Goal: Task Accomplishment & Management: Use online tool/utility

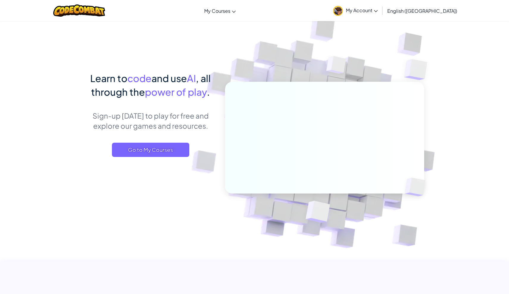
click at [377, 10] on span "My Account" at bounding box center [362, 10] width 32 height 6
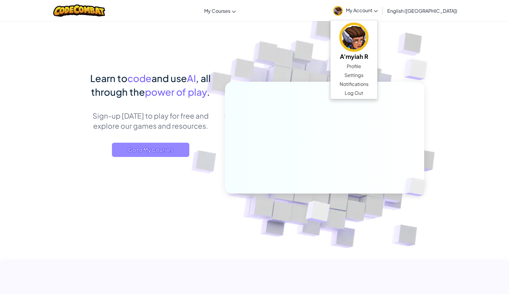
click at [173, 153] on span "Go to My Courses" at bounding box center [150, 150] width 77 height 14
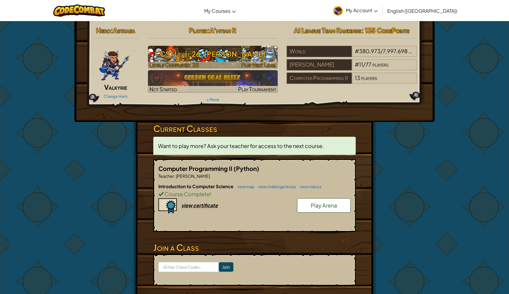
click at [207, 61] on img at bounding box center [213, 57] width 130 height 23
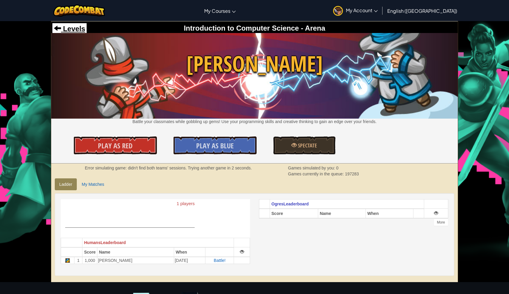
click at [74, 30] on span "Levels" at bounding box center [73, 29] width 24 height 8
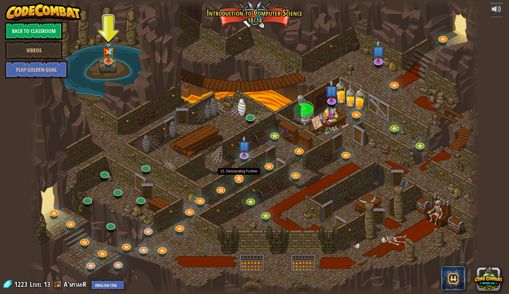
click at [240, 180] on link at bounding box center [238, 178] width 12 height 12
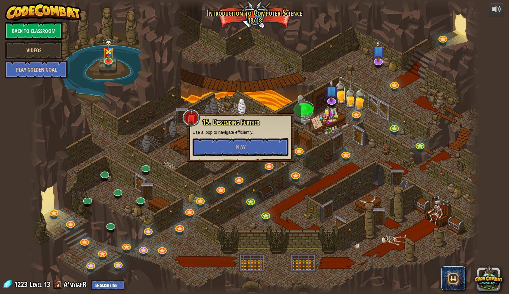
click at [232, 199] on div at bounding box center [254, 147] width 450 height 294
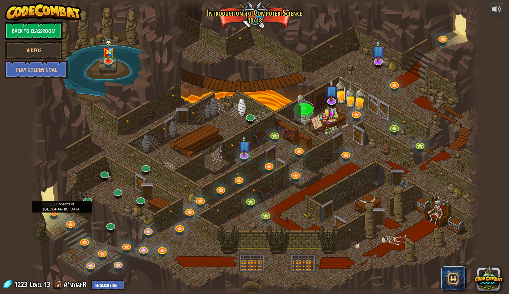
click at [54, 214] on link at bounding box center [53, 211] width 12 height 12
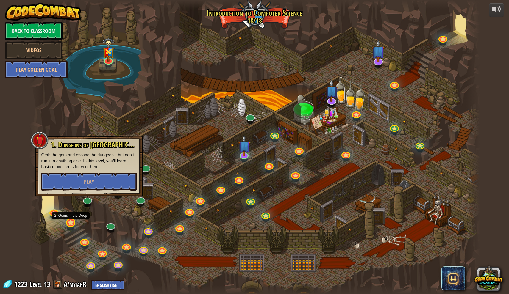
click at [70, 223] on link at bounding box center [70, 222] width 12 height 12
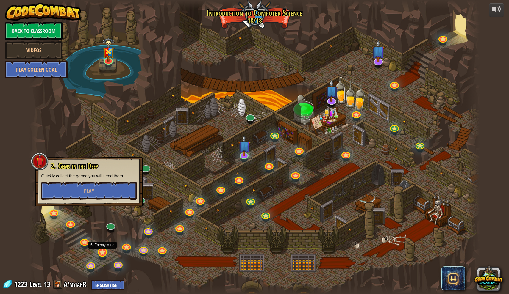
click at [103, 256] on link at bounding box center [102, 252] width 12 height 12
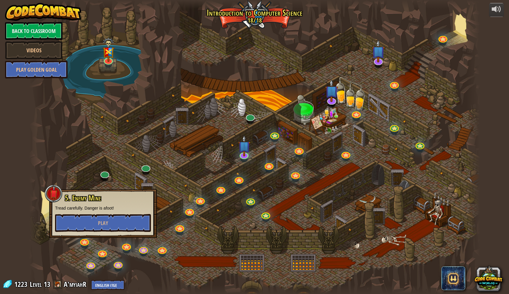
click at [87, 247] on div at bounding box center [84, 245] width 7 height 5
click at [86, 245] on link at bounding box center [84, 240] width 12 height 12
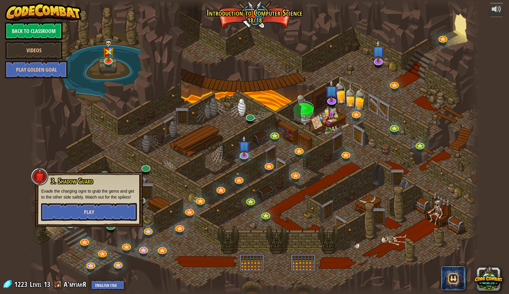
click at [110, 206] on button "Play" at bounding box center [89, 212] width 96 height 18
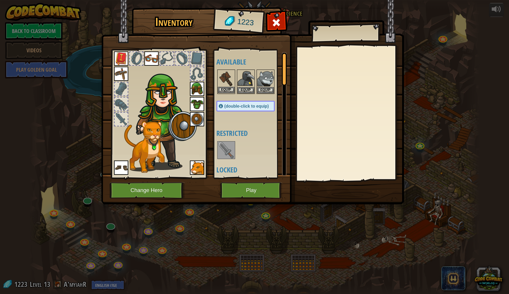
click at [226, 90] on button "Equip" at bounding box center [226, 90] width 17 height 6
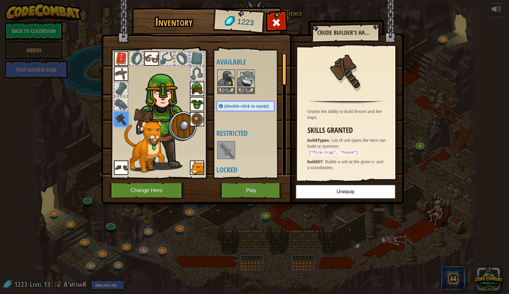
click at [232, 190] on button "Play" at bounding box center [251, 190] width 62 height 16
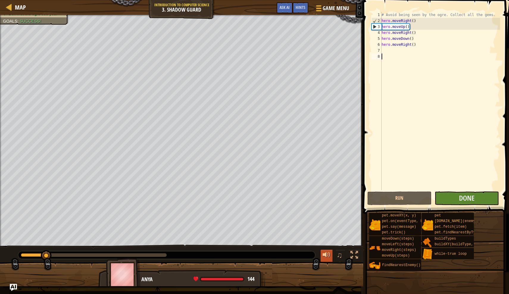
click at [327, 254] on div at bounding box center [326, 255] width 8 height 8
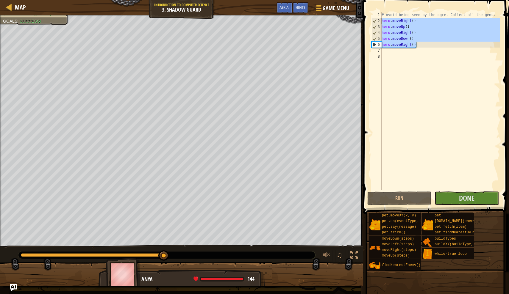
drag, startPoint x: 422, startPoint y: 47, endPoint x: 378, endPoint y: 18, distance: 52.6
click at [378, 18] on div "1 2 3 4 5 6 7 8 # Avoid being seen by the ogre. Collect all the gems. hero . mo…" at bounding box center [435, 101] width 130 height 178
type textarea "hero.moveRight() hero.moveUp()"
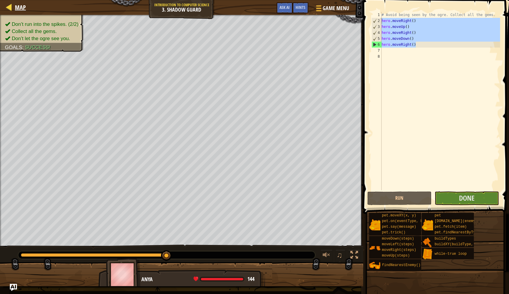
click at [18, 1] on div "Map" at bounding box center [19, 7] width 14 height 15
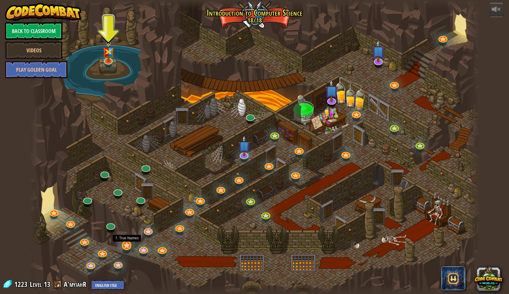
click at [126, 247] on link at bounding box center [126, 245] width 12 height 12
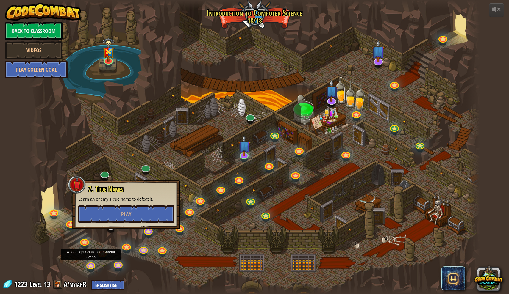
click at [91, 260] on div at bounding box center [254, 147] width 450 height 294
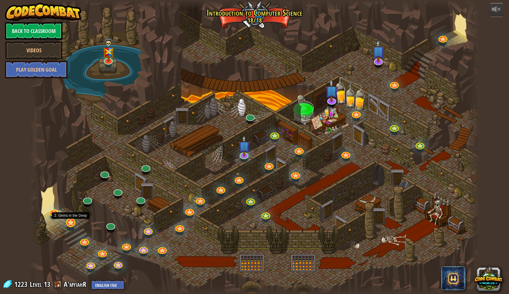
click at [71, 224] on link at bounding box center [70, 222] width 12 height 12
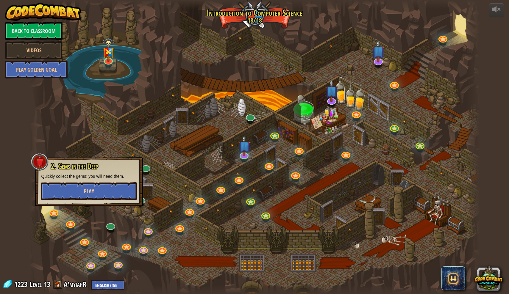
click at [93, 186] on button "Play" at bounding box center [89, 191] width 96 height 18
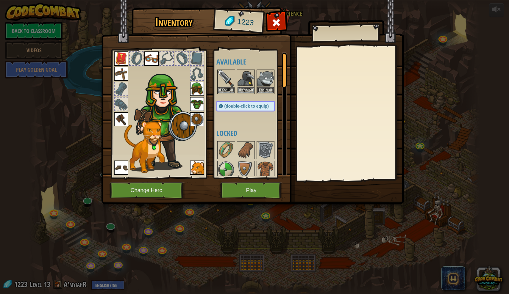
click at [239, 198] on button "Play" at bounding box center [251, 190] width 62 height 16
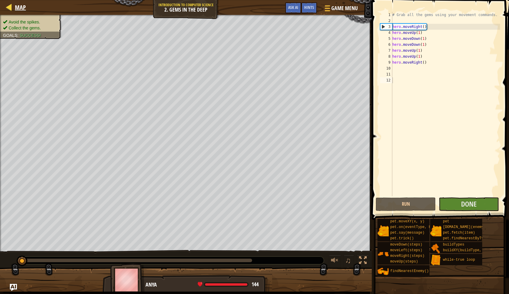
click at [7, 8] on div at bounding box center [8, 6] width 7 height 7
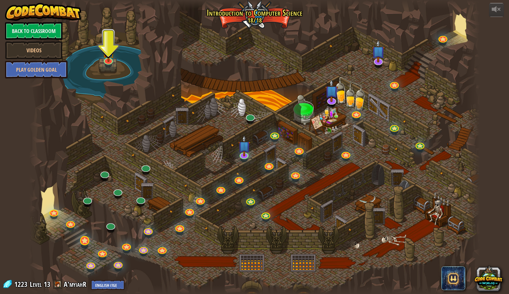
click at [87, 241] on link at bounding box center [84, 240] width 12 height 12
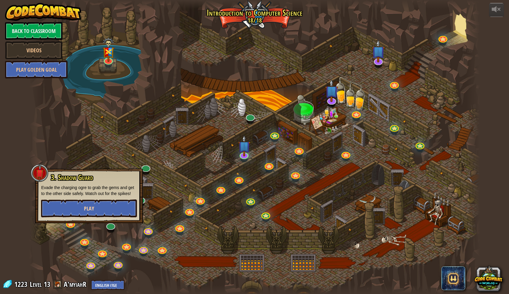
click at [104, 204] on button "Play" at bounding box center [89, 209] width 96 height 18
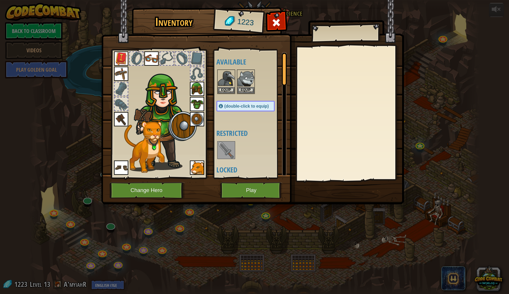
click at [259, 189] on button "Play" at bounding box center [251, 190] width 62 height 16
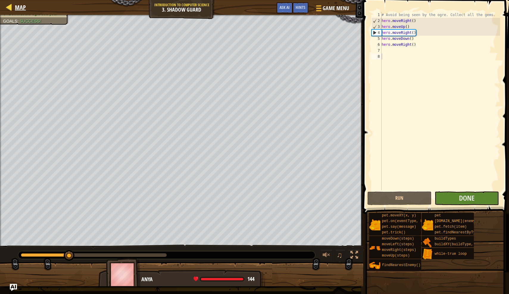
click at [19, 9] on span "Map" at bounding box center [20, 7] width 11 height 8
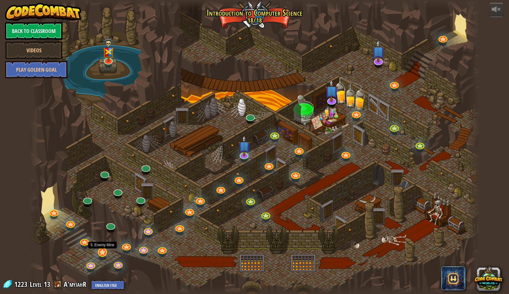
click at [102, 255] on link at bounding box center [102, 252] width 12 height 12
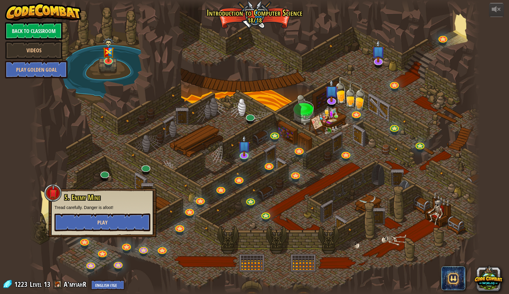
click at [113, 220] on button "Play" at bounding box center [102, 223] width 96 height 18
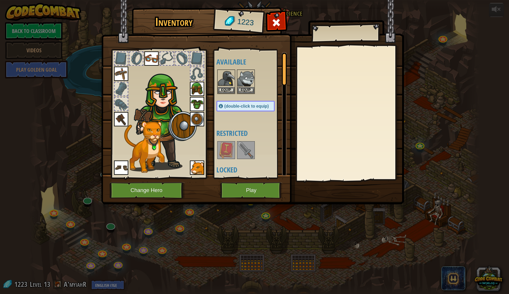
click at [260, 189] on button "Play" at bounding box center [251, 190] width 62 height 16
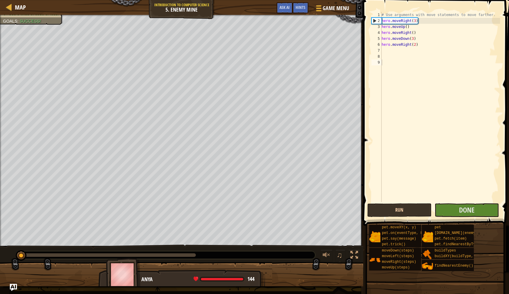
click at [392, 209] on button "Run" at bounding box center [399, 210] width 64 height 14
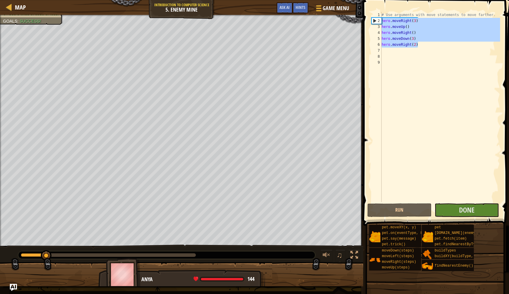
drag, startPoint x: 430, startPoint y: 46, endPoint x: 382, endPoint y: 20, distance: 55.0
click at [382, 20] on div "# Use arguments with move statements to move farther. hero . moveRight ( 3 ) he…" at bounding box center [440, 113] width 120 height 202
click at [391, 23] on div "# Use arguments with move statements to move farther. hero . moveRight ( 3 ) he…" at bounding box center [440, 113] width 120 height 202
drag, startPoint x: 421, startPoint y: 44, endPoint x: 380, endPoint y: 19, distance: 48.8
click at [380, 19] on div "hero.moveRight(3) 1 2 3 4 5 6 7 8 9 # Use arguments with move statements to mov…" at bounding box center [435, 107] width 130 height 190
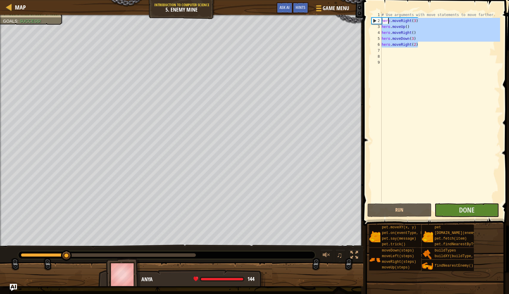
type textarea "hero.moveRight(3) hero.moveUp()"
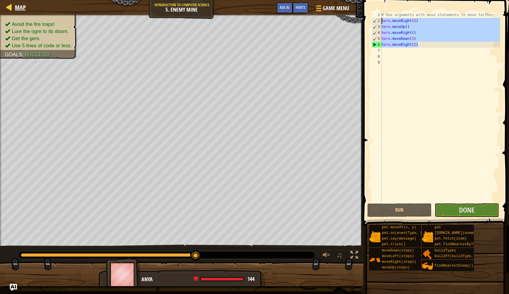
click at [21, 6] on span "Map" at bounding box center [20, 7] width 11 height 8
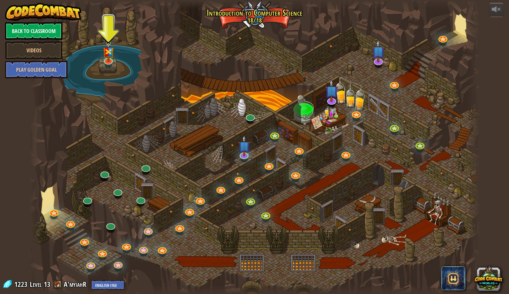
click at [47, 28] on link "Back to Classroom" at bounding box center [33, 31] width 57 height 18
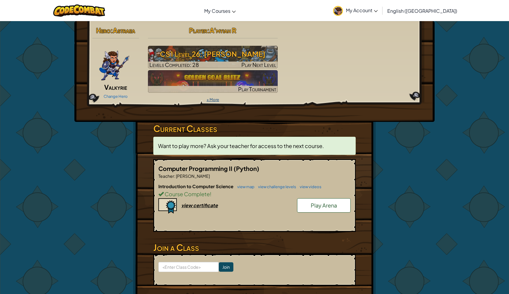
click at [209, 101] on link "+ More" at bounding box center [212, 99] width 12 height 5
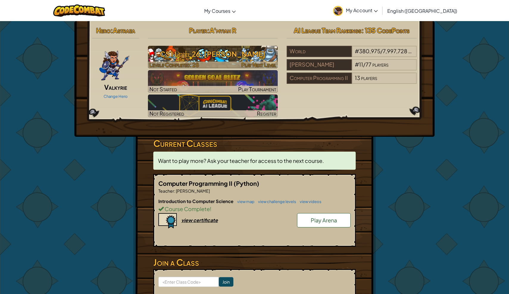
click at [240, 51] on h3 "CS1 Level 26: Wakka Maul" at bounding box center [213, 53] width 130 height 13
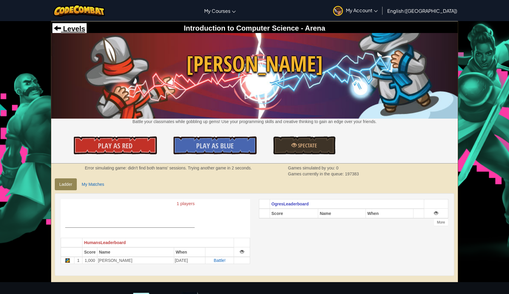
click at [75, 30] on span "Levels" at bounding box center [73, 29] width 24 height 8
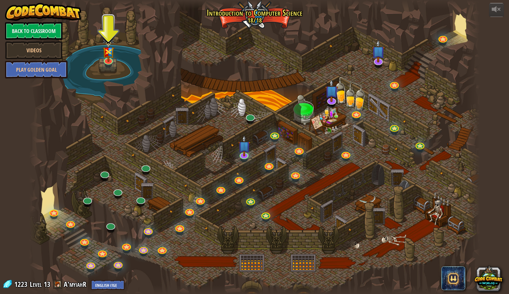
click at [30, 12] on img at bounding box center [43, 12] width 76 height 18
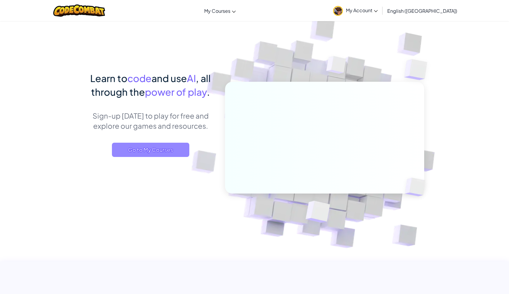
click at [160, 149] on span "Go to My Courses" at bounding box center [150, 150] width 77 height 14
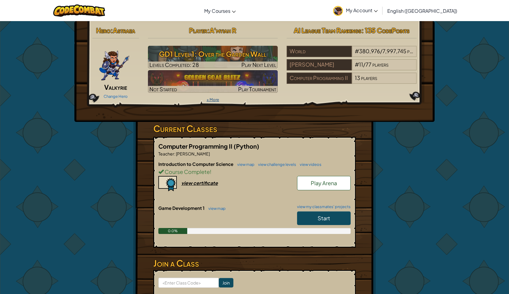
click at [215, 97] on link "+ More" at bounding box center [212, 99] width 12 height 5
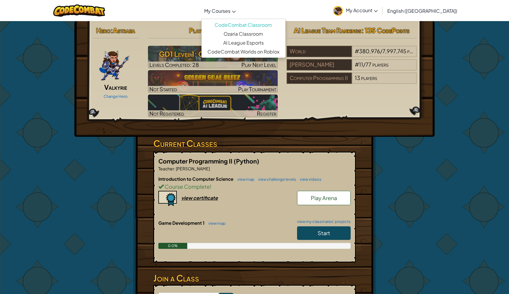
click at [230, 11] on span "My Courses" at bounding box center [217, 11] width 26 height 6
click at [175, 60] on h3 "GD1 Level 1: Over the Garden Wall" at bounding box center [213, 53] width 130 height 13
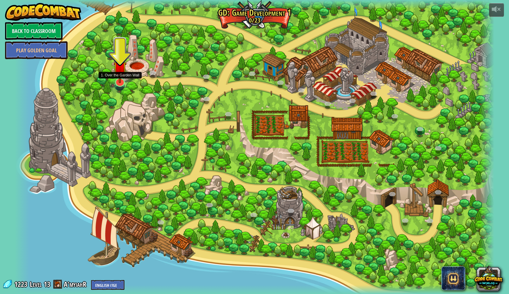
click at [123, 82] on img at bounding box center [119, 68] width 13 height 30
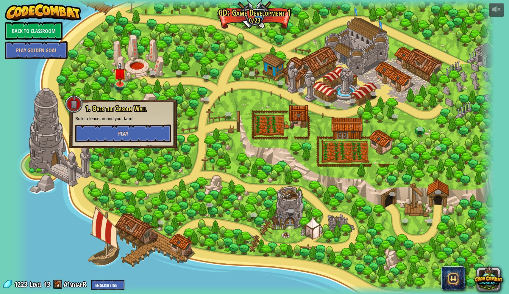
click at [128, 133] on span "Play" at bounding box center [123, 133] width 10 height 7
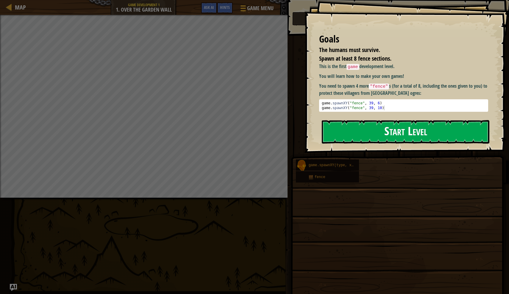
click at [384, 130] on button "Start Level" at bounding box center [405, 131] width 167 height 23
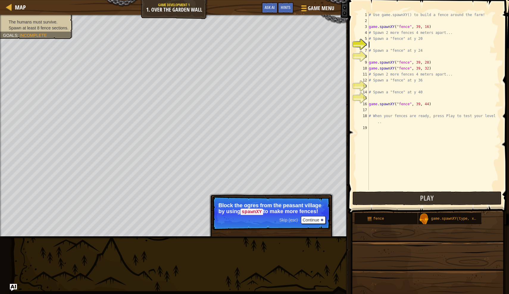
click at [315, 219] on button "Continue" at bounding box center [313, 220] width 25 height 8
click at [316, 219] on button "Continue" at bounding box center [313, 220] width 25 height 8
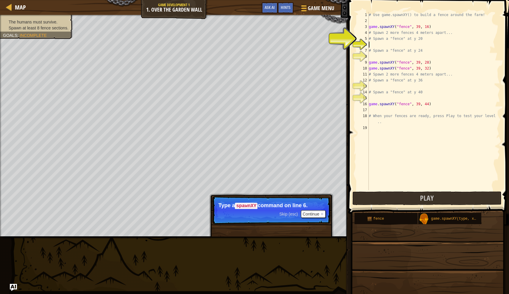
scroll to position [3, 0]
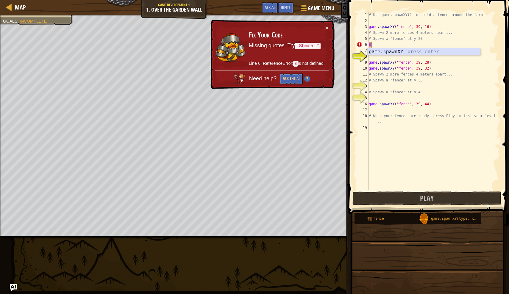
click at [395, 53] on div "game. s pawnXY press enter" at bounding box center [423, 58] width 112 height 21
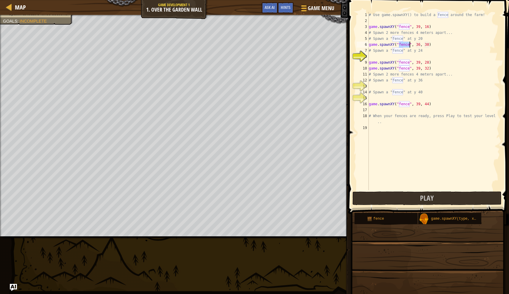
click at [417, 46] on div "# Use game.spawnXY() to build a fence around the farm! game . spawnXY ( "fence"…" at bounding box center [433, 107] width 132 height 190
click at [287, 6] on span "Hints" at bounding box center [285, 7] width 10 height 6
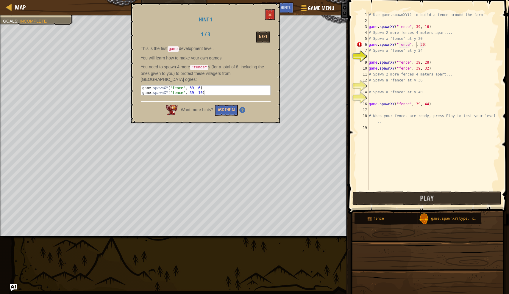
scroll to position [3, 4]
type textarea "game.spawnXY("fence", 20, 30)"
click at [402, 197] on button "Play" at bounding box center [426, 199] width 149 height 14
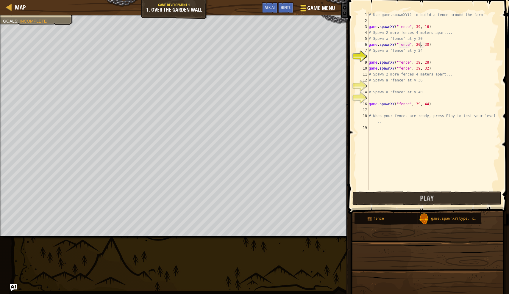
click at [311, 9] on span "Game Menu" at bounding box center [321, 8] width 28 height 8
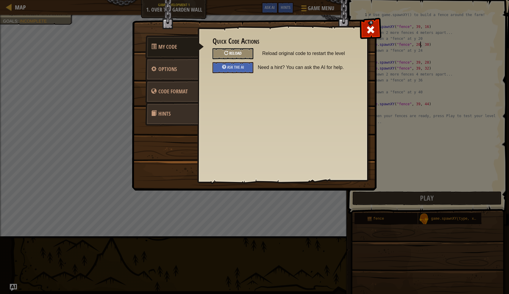
click at [231, 51] on span "Reload" at bounding box center [235, 53] width 12 height 6
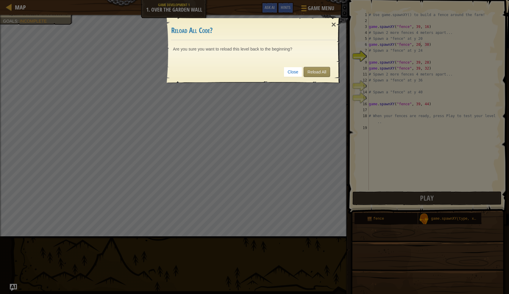
click at [314, 71] on link "Reload All" at bounding box center [316, 72] width 26 height 10
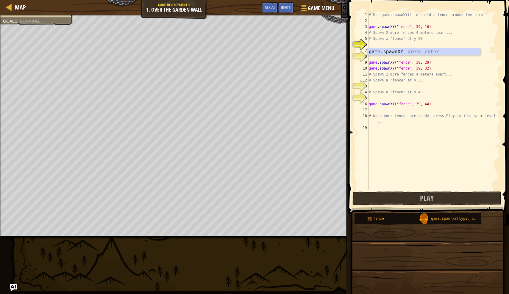
scroll to position [3, 0]
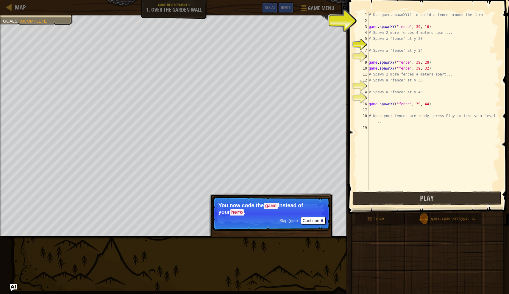
click at [315, 217] on button "Continue" at bounding box center [313, 221] width 25 height 8
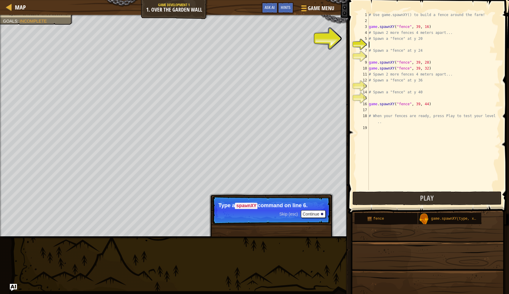
click at [303, 213] on button "Continue" at bounding box center [313, 214] width 25 height 8
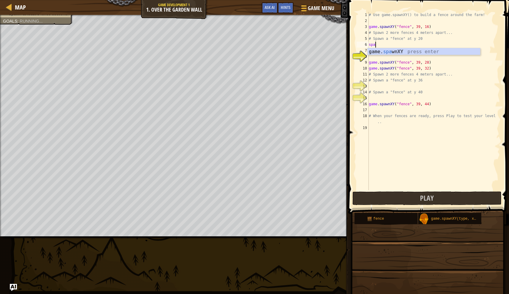
scroll to position [3, 0]
click at [389, 52] on div "game. [PERSON_NAME] nXY press enter" at bounding box center [423, 58] width 112 height 21
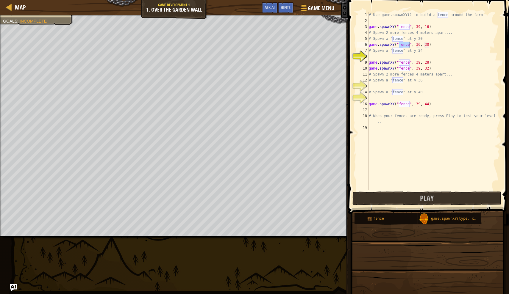
click at [418, 45] on div "# Use game.spawnXY() to build a fence around the farm! game . spawnXY ( "fence"…" at bounding box center [433, 107] width 132 height 190
click at [420, 46] on div "# Use game.spawnXY() to build a fence around the farm! game . spawnXY ( "fence"…" at bounding box center [433, 107] width 132 height 190
click at [424, 44] on div "# Use game.spawnXY() to build a fence around the farm! game . spawnXY ( "fence"…" at bounding box center [433, 107] width 132 height 190
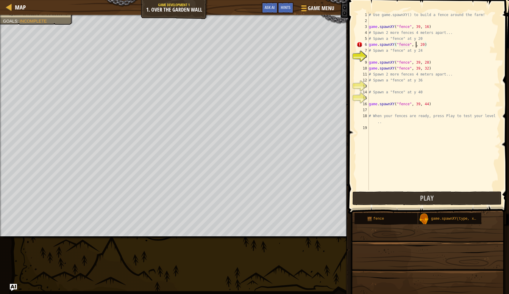
click at [415, 44] on div "# Use game.spawnXY() to build a fence around the farm! game . spawnXY ( "fence"…" at bounding box center [433, 107] width 132 height 190
type textarea "game.spawnXY("fence", 20, 20)"
click at [391, 57] on div "# Use game.spawnXY() to build a fence around the farm! game . spawnXY ( "fence"…" at bounding box center [433, 107] width 132 height 190
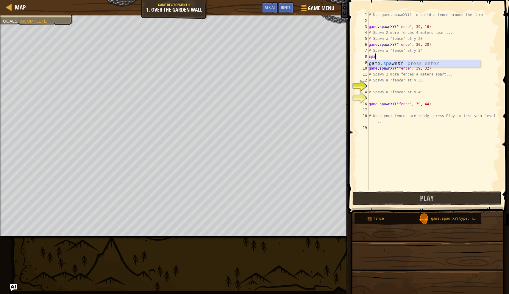
click at [383, 62] on div "game. spa wnXY press enter" at bounding box center [423, 70] width 112 height 21
click at [418, 56] on div "# Use game.spawnXY() to build a fence around the farm! game . spawnXY ( "fence"…" at bounding box center [433, 107] width 132 height 190
click at [418, 55] on div "# Use game.spawnXY() to build a fence around the farm! game . spawnXY ( "fence"…" at bounding box center [433, 107] width 132 height 190
click at [419, 55] on div "# Use game.spawnXY() to build a fence around the farm! game . spawnXY ( "fence"…" at bounding box center [433, 107] width 132 height 190
click at [420, 55] on div "# Use game.spawnXY() to build a fence around the farm! game . spawnXY ( "fence"…" at bounding box center [433, 107] width 132 height 190
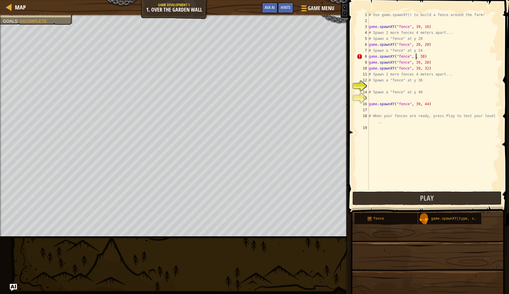
scroll to position [3, 4]
type textarea "game.spawnXY("fence", 24, 30)"
click at [381, 87] on div "# Use game.spawnXY() to build a fence around the farm! game . spawnXY ( "fence"…" at bounding box center [433, 107] width 132 height 190
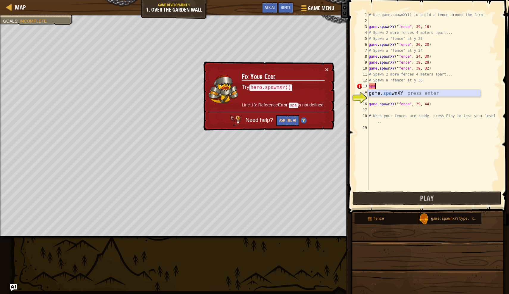
click at [381, 93] on div "game. spa wnXY press enter" at bounding box center [423, 100] width 112 height 21
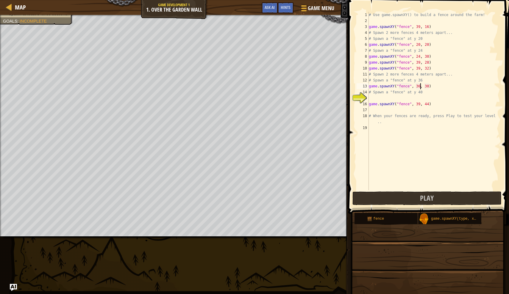
click at [419, 86] on div "# Use game.spawnXY() to build a fence around the farm! game . spawnXY ( "fence"…" at bounding box center [433, 107] width 132 height 190
click at [418, 94] on div "# Use game.spawnXY() to build a fence around the farm! game . spawnXY ( "fence"…" at bounding box center [433, 107] width 132 height 190
type textarea "# Spawn a "fence" at y 40"
click at [419, 97] on div "# Use game.spawnXY() to build a fence around the farm! game . spawnXY ( "fence"…" at bounding box center [433, 107] width 132 height 190
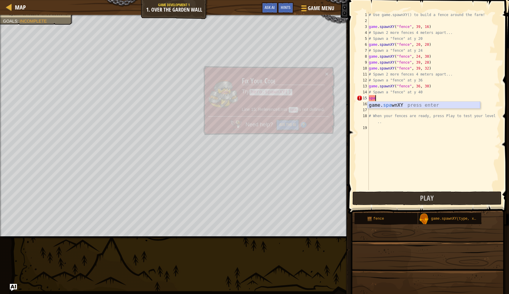
click at [415, 105] on div "game. spa wnXY press enter" at bounding box center [423, 112] width 112 height 21
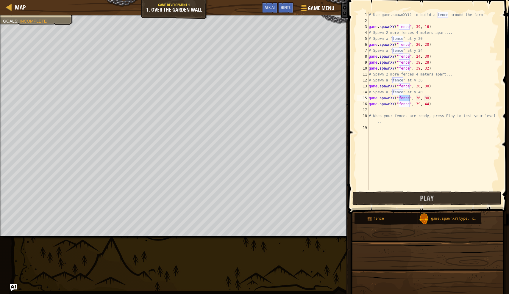
click at [420, 98] on div "# Use game.spawnXY() to build a fence around the farm! game . spawnXY ( "fence"…" at bounding box center [433, 107] width 132 height 190
click at [429, 57] on div "# Use game.spawnXY() to build a fence around the farm! game . spawnXY ( "fence"…" at bounding box center [433, 107] width 132 height 190
click at [429, 44] on div "# Use game.spawnXY() to build a fence around the farm! game . spawnXY ( "fence"…" at bounding box center [433, 107] width 132 height 190
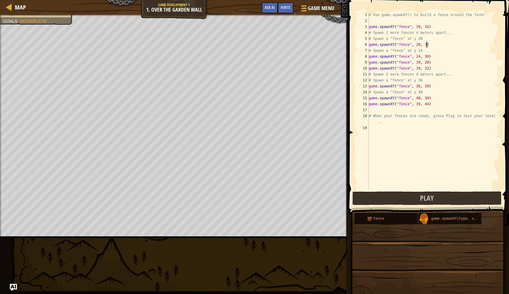
type textarea "game.spawnXY("fence", 20, 30)"
click at [377, 197] on button "Play" at bounding box center [426, 199] width 149 height 14
click at [314, 5] on span "Game Menu" at bounding box center [321, 8] width 28 height 8
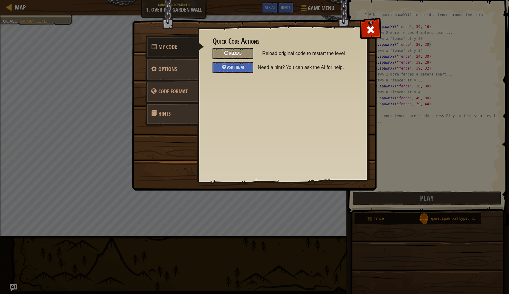
click at [241, 55] on span "Reload" at bounding box center [235, 53] width 12 height 6
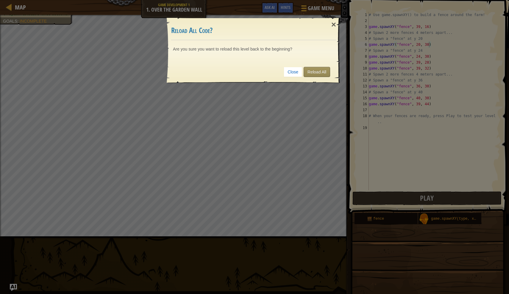
click at [320, 70] on link "Reload All" at bounding box center [316, 72] width 26 height 10
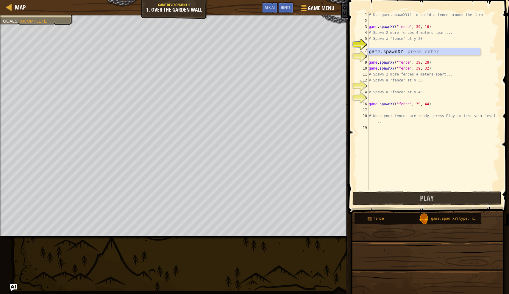
scroll to position [3, 0]
click at [414, 45] on div "# Use game.spawnXY() to build a fence around the farm! game . spawnXY ( "fence"…" at bounding box center [433, 107] width 132 height 190
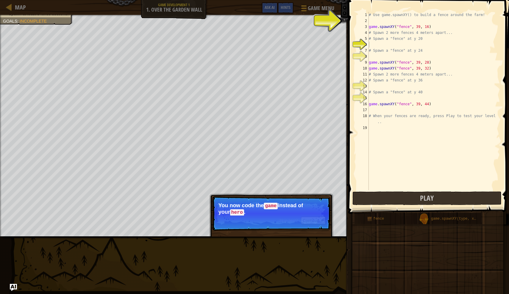
click at [315, 223] on button "Continue" at bounding box center [313, 221] width 25 height 8
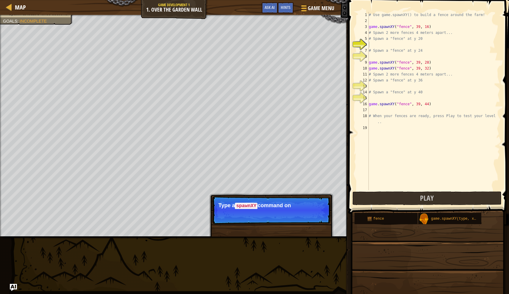
click at [313, 216] on p "Skip (esc) Continue Type a spawnXY command on" at bounding box center [271, 210] width 118 height 28
click at [313, 216] on button "Continue" at bounding box center [313, 214] width 25 height 8
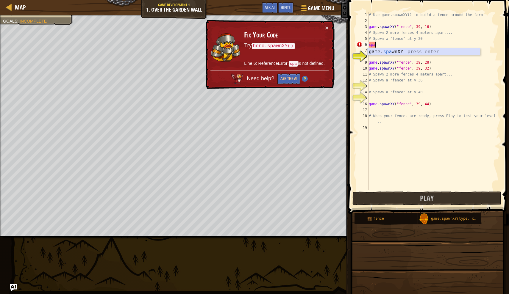
click at [381, 52] on div "game. spa wnXY press enter" at bounding box center [423, 58] width 112 height 21
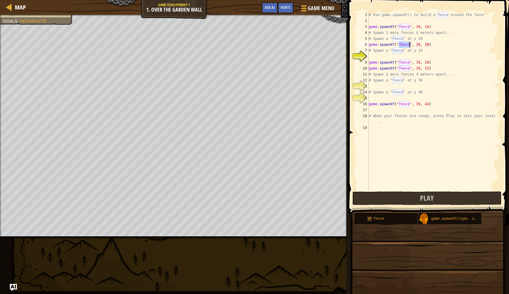
click at [420, 46] on div "# Use game.spawnXY() to build a fence around the farm! game . spawnXY ( "fence"…" at bounding box center [433, 107] width 132 height 190
click at [428, 44] on div "# Use game.spawnXY() to build a fence around the farm! game . spawnXY ( "fence"…" at bounding box center [433, 107] width 132 height 190
type textarea "game.spawnXY("fence", 39, 23)"
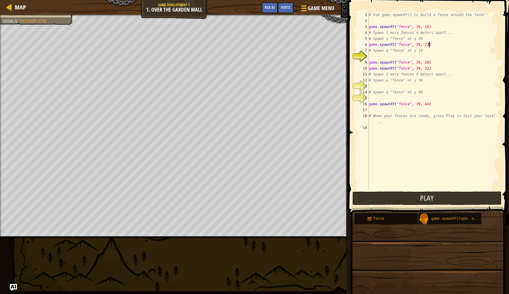
click at [379, 86] on div "# Use game.spawnXY() to build a fence around the farm! game . spawnXY ( "fence"…" at bounding box center [433, 107] width 132 height 190
type textarea "3"
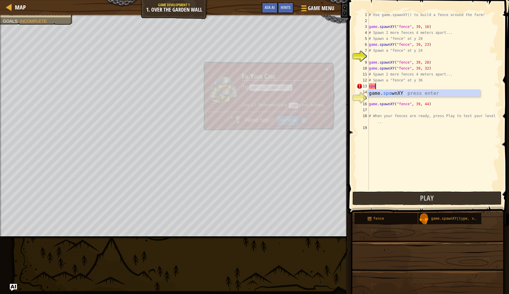
click at [378, 91] on div "game. spa wnXY press enter" at bounding box center [423, 100] width 112 height 21
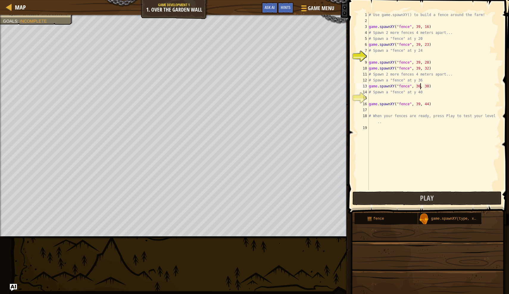
click at [419, 87] on div "# Use game.spawnXY() to build a fence around the farm! game . spawnXY ( "fence"…" at bounding box center [433, 107] width 132 height 190
click at [427, 86] on div "# Use game.spawnXY() to build a fence around the farm! game . spawnXY ( "fence"…" at bounding box center [433, 107] width 132 height 190
type textarea "game.spawnXY("fence", 39, 40)"
click at [421, 109] on div "# Use game.spawnXY() to build a fence around the farm! game . spawnXY ( "fence"…" at bounding box center [433, 107] width 132 height 190
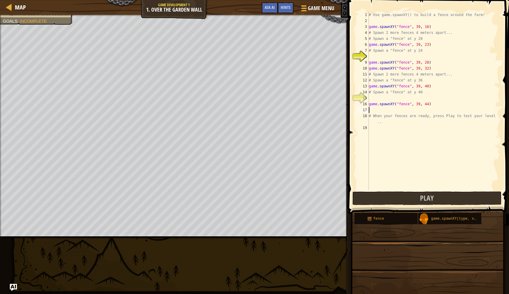
scroll to position [3, 0]
click at [408, 99] on div "# Use game.spawnXY() to build a fence around the farm! game . spawnXY ( "fence"…" at bounding box center [433, 107] width 132 height 190
click at [404, 105] on div "game. spa wnXY press enter" at bounding box center [423, 112] width 112 height 21
click at [419, 97] on div "# Use game.spawnXY() to build a fence around the farm! game . spawnXY ( "fence"…" at bounding box center [433, 107] width 132 height 190
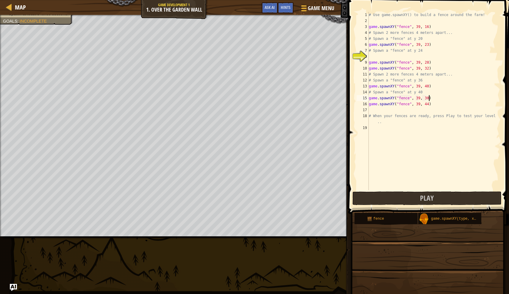
click at [428, 98] on div "# Use game.spawnXY() to build a fence around the farm! game . spawnXY ( "fence"…" at bounding box center [433, 107] width 132 height 190
type textarea "game.spawnXY("fence", 39, 38)"
click at [402, 55] on div "# Use game.spawnXY() to build a fence around the farm! game . spawnXY ( "fence"…" at bounding box center [433, 107] width 132 height 190
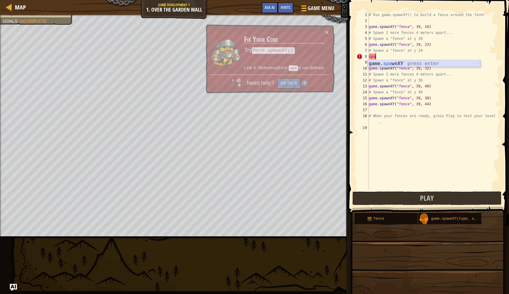
click at [401, 63] on div "game. spa wnXY press enter" at bounding box center [423, 70] width 112 height 21
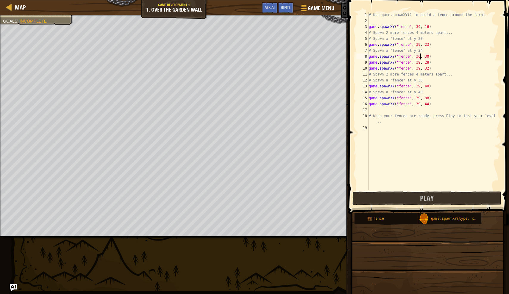
click at [419, 56] on div "# Use game.spawnXY() to build a fence around the farm! game . spawnXY ( "fence"…" at bounding box center [433, 107] width 132 height 190
click at [428, 57] on div "# Use game.spawnXY() to build a fence around the farm! game . spawnXY ( "fence"…" at bounding box center [433, 107] width 132 height 190
type textarea "game.spawnXY("fence", 39, 22)"
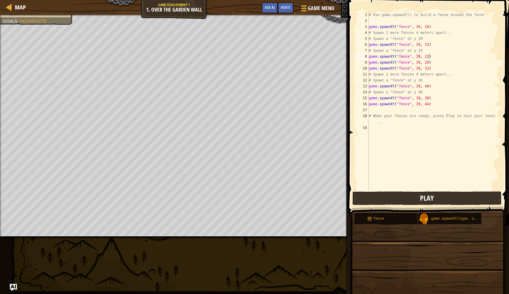
click at [412, 201] on button "Play" at bounding box center [426, 199] width 149 height 14
click at [323, 10] on span "Game Menu" at bounding box center [321, 8] width 28 height 8
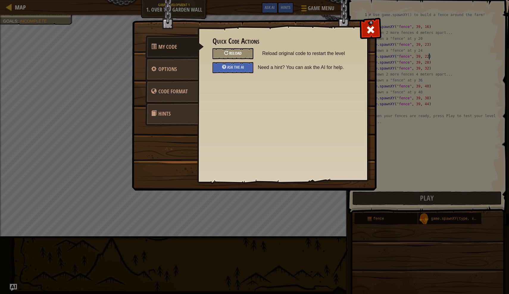
click at [225, 53] on div at bounding box center [226, 53] width 4 height 4
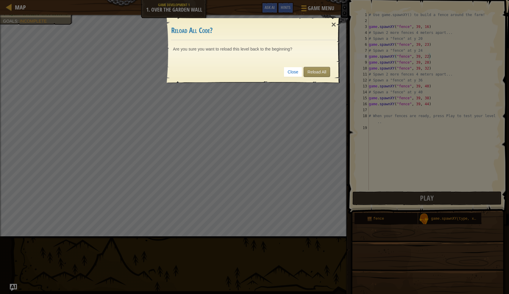
click at [321, 72] on link "Reload All" at bounding box center [316, 72] width 26 height 10
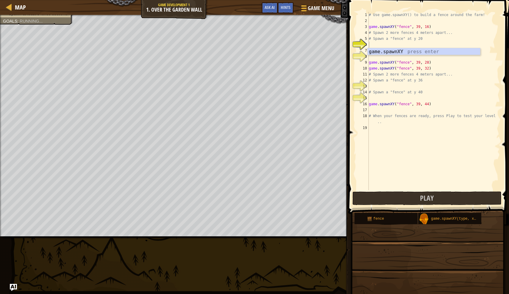
scroll to position [3, 0]
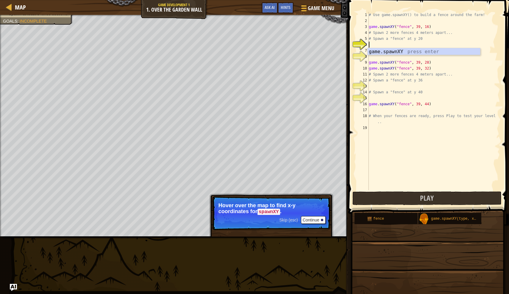
click at [315, 219] on button "Continue" at bounding box center [313, 220] width 25 height 8
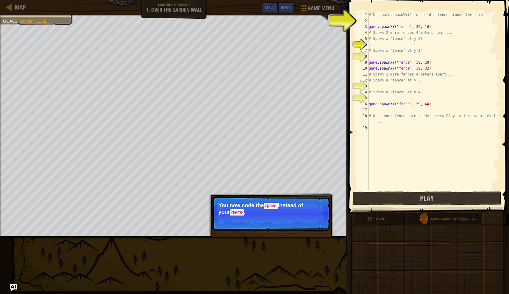
click at [315, 219] on button "Continue" at bounding box center [313, 221] width 25 height 8
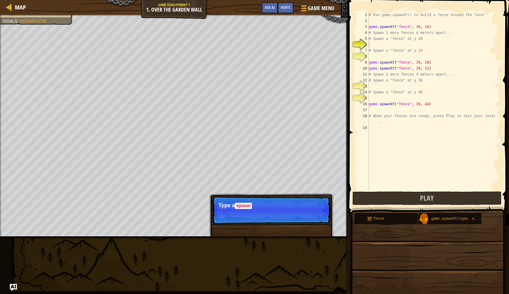
click at [315, 219] on p "Skip (esc) Continue Type a spawn" at bounding box center [271, 210] width 118 height 28
click at [312, 213] on button "Continue" at bounding box center [313, 214] width 25 height 8
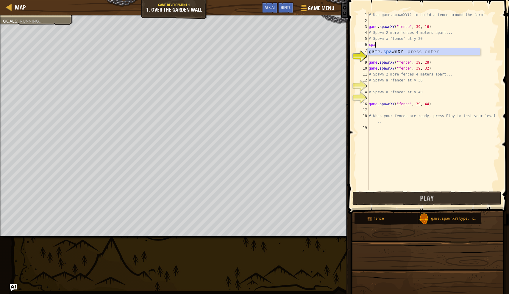
click at [417, 53] on div "game. spa wnXY press enter" at bounding box center [423, 58] width 112 height 21
click at [419, 44] on div "# Use game.spawnXY() to build a fence around the farm! game . spawnXY ( "fence"…" at bounding box center [433, 107] width 132 height 190
click at [421, 44] on div "# Use game.spawnXY() to build a fence around the farm! game . spawnXY ( "fence"…" at bounding box center [433, 107] width 132 height 190
click at [429, 45] on div "# Use game.spawnXY() to build a fence around the farm! game . spawnXY ( "fence"…" at bounding box center [433, 107] width 132 height 190
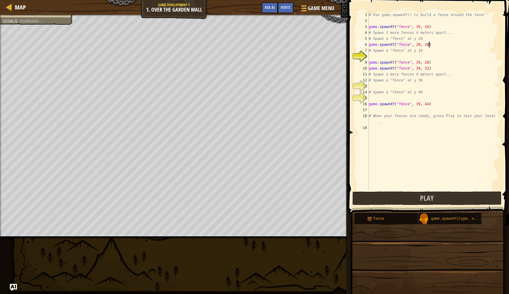
scroll to position [3, 5]
type textarea "game.spawnXY("fence", 20, 20)"
click at [331, 8] on span "Game Menu" at bounding box center [321, 8] width 28 height 8
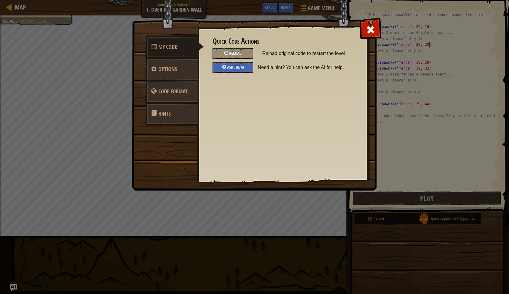
click at [240, 54] on span "Reload" at bounding box center [235, 53] width 12 height 6
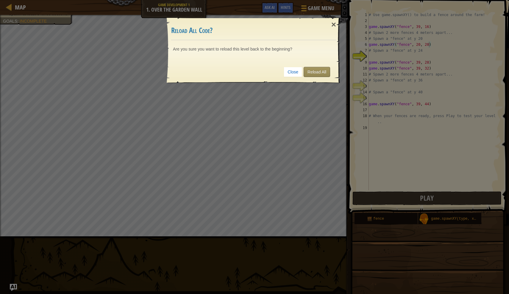
click at [321, 70] on link "Reload All" at bounding box center [316, 72] width 26 height 10
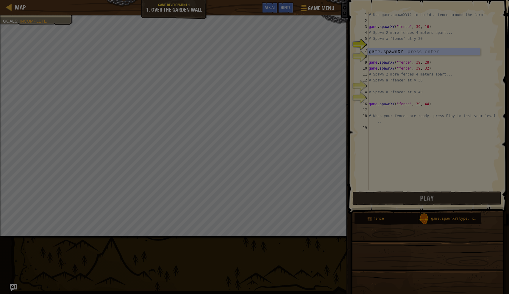
scroll to position [3, 0]
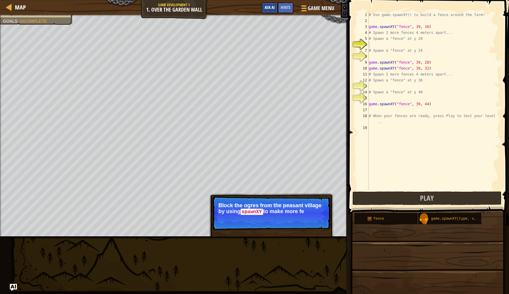
click at [268, 10] on span "Ask AI" at bounding box center [269, 7] width 10 height 6
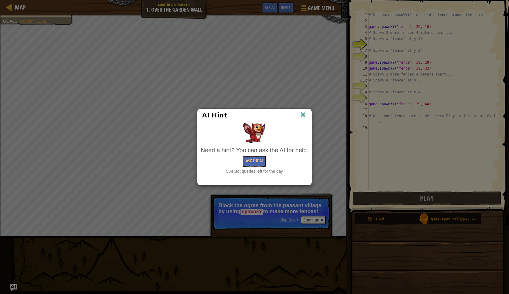
click at [306, 115] on img at bounding box center [303, 115] width 8 height 9
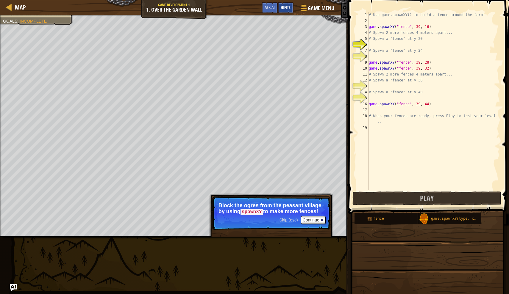
click at [287, 10] on span "Hints" at bounding box center [285, 7] width 10 height 6
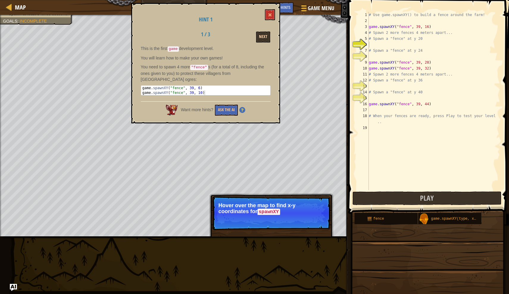
click at [262, 35] on button "Next" at bounding box center [263, 37] width 14 height 11
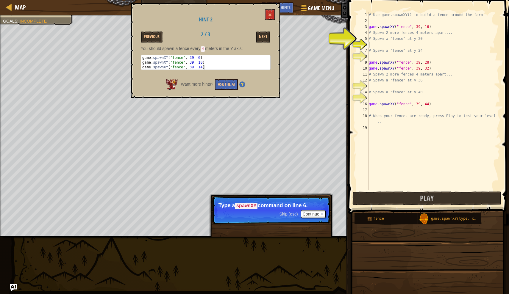
click at [416, 43] on div "# Use game.spawnXY() to build a fence around the farm! game . spawnXY ( "fence"…" at bounding box center [433, 107] width 132 height 190
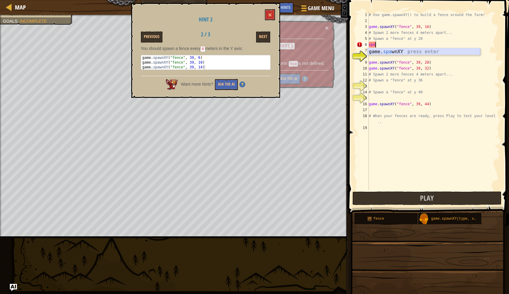
click at [416, 51] on div "game. spa wnXY press enter" at bounding box center [423, 58] width 112 height 21
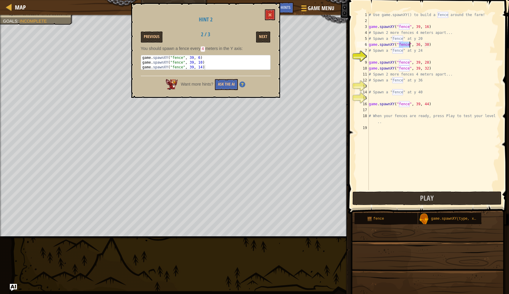
click at [420, 45] on div "# Use game.spawnXY() to build a fence around the farm! game . spawnXY ( "fence"…" at bounding box center [433, 107] width 132 height 190
click at [426, 44] on div "# Use game.spawnXY() to build a fence around the farm! game . spawnXY ( "fence"…" at bounding box center [433, 107] width 132 height 190
type textarea "game.spawnXY("fence", 39, 20)"
click at [417, 57] on div "# Use game.spawnXY() to build a fence around the farm! game . spawnXY ( "fence"…" at bounding box center [433, 107] width 132 height 190
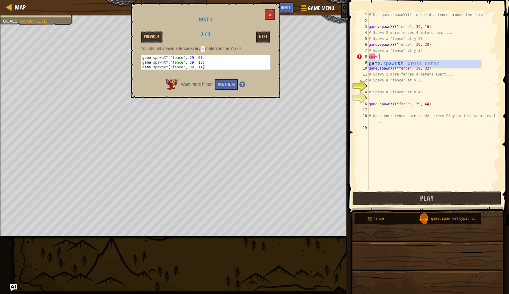
scroll to position [3, 1]
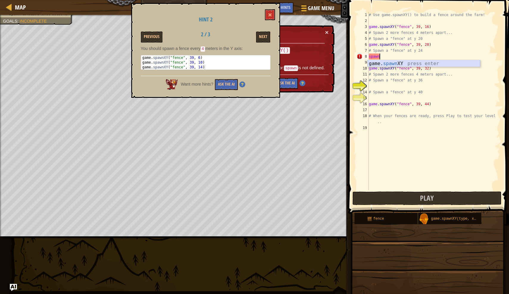
click at [421, 61] on div "game. spawn XY press enter" at bounding box center [423, 70] width 112 height 21
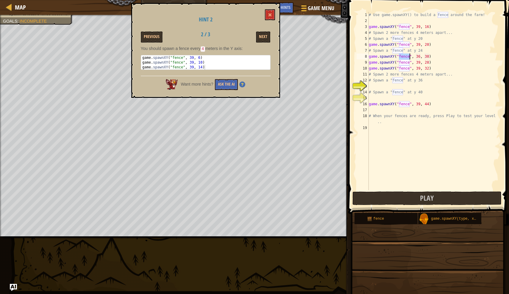
click at [419, 57] on div "# Use game.spawnXY() to build a fence around the farm! game . spawnXY ( "fence"…" at bounding box center [433, 107] width 132 height 190
click at [428, 56] on div "# Use game.spawnXY() to build a fence around the farm! game . spawnXY ( "fence"…" at bounding box center [433, 107] width 132 height 190
click at [422, 83] on div "# Use game.spawnXY() to build a fence around the farm! game . spawnXY ( "fence"…" at bounding box center [433, 107] width 132 height 190
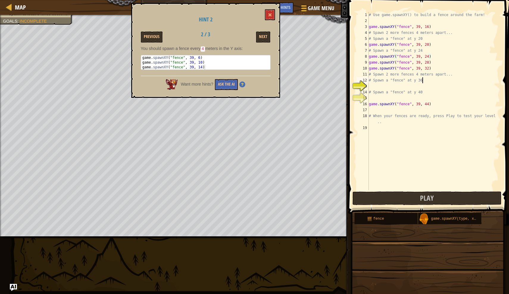
type textarea "# Spawn a "fence" at y 36"
click at [422, 83] on div "# Use game.spawnXY() to build a fence around the farm! game . spawnXY ( "fence"…" at bounding box center [433, 107] width 132 height 190
click at [421, 85] on div "# Use game.spawnXY() to build a fence around the farm! game . spawnXY ( "fence"…" at bounding box center [433, 107] width 132 height 190
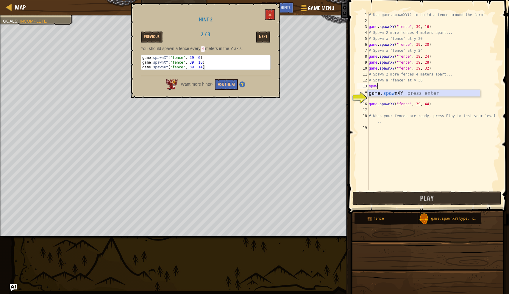
click at [424, 93] on div "game. [PERSON_NAME] nXY press enter" at bounding box center [423, 100] width 112 height 21
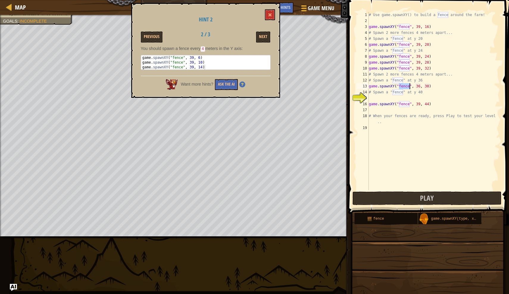
click at [419, 86] on div "# Use game.spawnXY() to build a fence around the farm! game . spawnXY ( "fence"…" at bounding box center [433, 107] width 132 height 190
click at [428, 86] on div "# Use game.spawnXY() to build a fence around the farm! game . spawnXY ( "fence"…" at bounding box center [433, 107] width 132 height 190
type textarea "game.spawnXY("fence", 39, 36)"
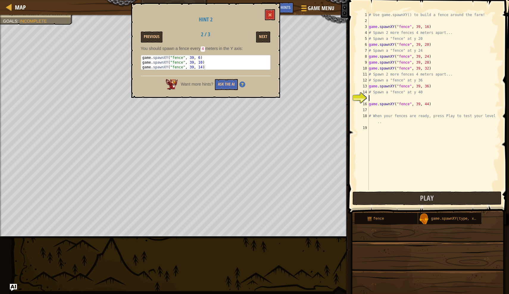
click at [413, 98] on div "# Use game.spawnXY() to build a fence around the farm! game . spawnXY ( "fence"…" at bounding box center [433, 107] width 132 height 190
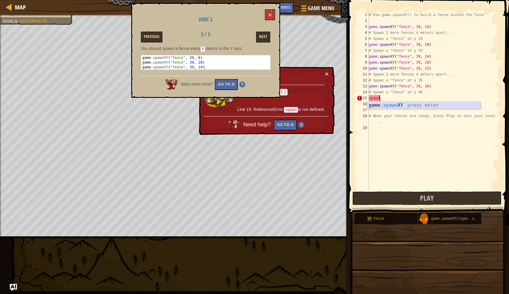
click at [415, 106] on div "game. spawn XY press enter" at bounding box center [423, 112] width 112 height 21
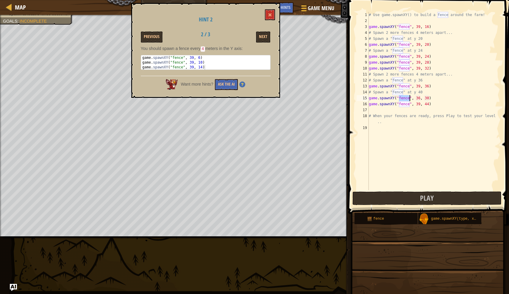
click at [420, 97] on div "# Use game.spawnXY() to build a fence around the farm! game . spawnXY ( "fence"…" at bounding box center [433, 107] width 132 height 190
click at [428, 98] on div "# Use game.spawnXY() to build a fence around the farm! game . spawnXY ( "fence"…" at bounding box center [433, 107] width 132 height 190
type textarea "game.spawnXY("fence", 39, 40)"
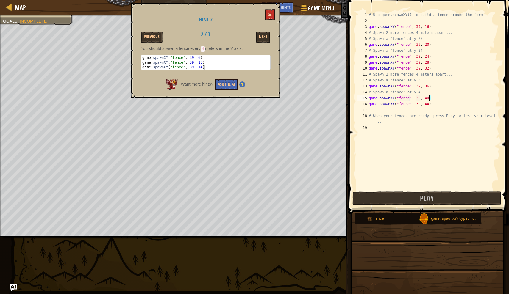
click at [268, 17] on span at bounding box center [270, 15] width 4 height 4
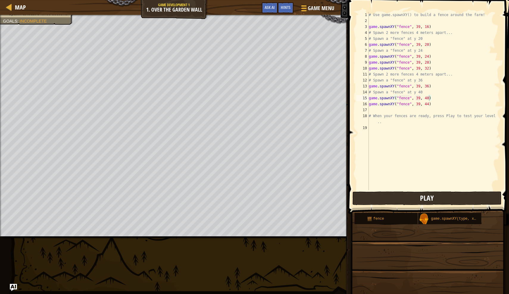
click at [386, 202] on button "Play" at bounding box center [426, 199] width 149 height 14
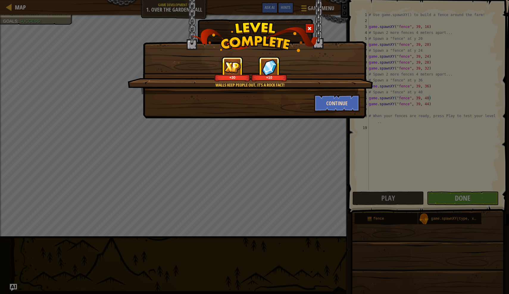
click at [338, 101] on button "Continue" at bounding box center [337, 103] width 46 height 18
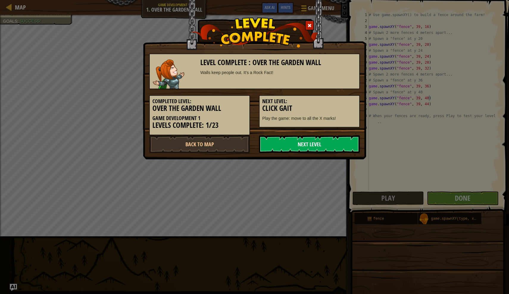
click at [348, 140] on link "Next Level" at bounding box center [309, 144] width 101 height 18
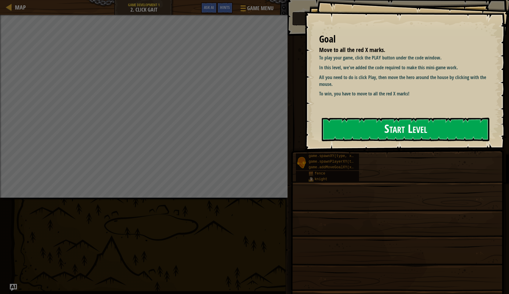
click at [348, 123] on button "Start Level" at bounding box center [405, 129] width 167 height 23
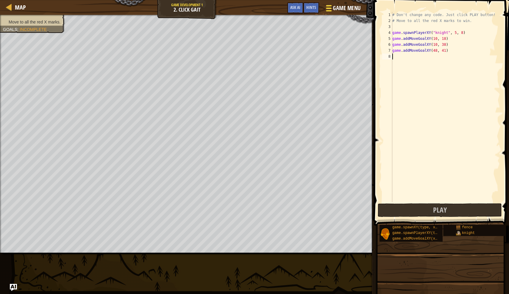
click at [340, 10] on span "Game Menu" at bounding box center [347, 8] width 28 height 8
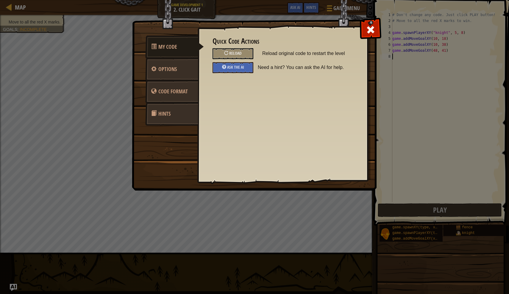
click at [178, 64] on link "Options" at bounding box center [171, 69] width 53 height 23
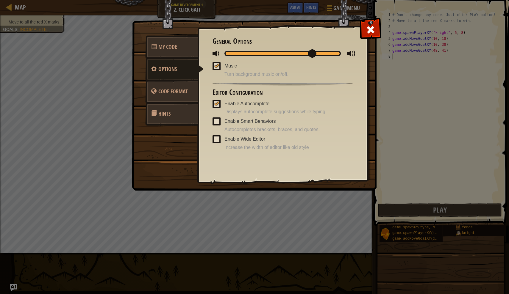
click at [314, 56] on span at bounding box center [312, 53] width 8 height 8
click at [368, 30] on span at bounding box center [371, 30] width 10 height 10
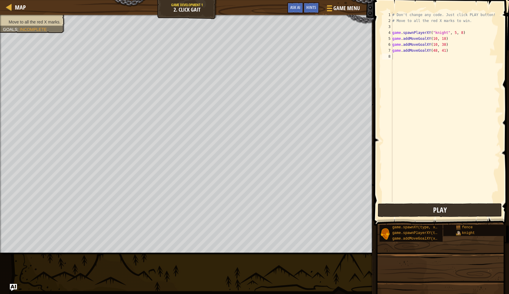
click at [393, 209] on button "Play" at bounding box center [439, 210] width 124 height 14
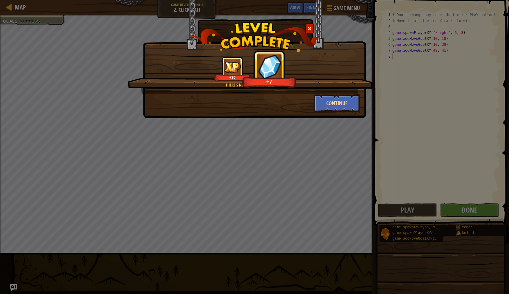
click at [336, 103] on button "Continue" at bounding box center [337, 103] width 46 height 18
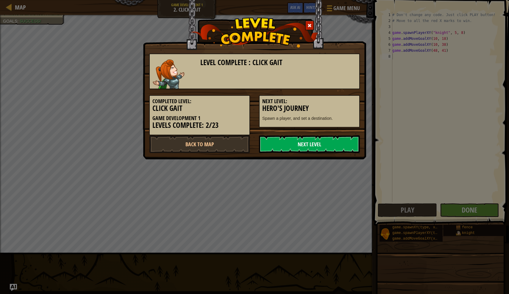
click at [341, 142] on link "Next Level" at bounding box center [309, 144] width 101 height 18
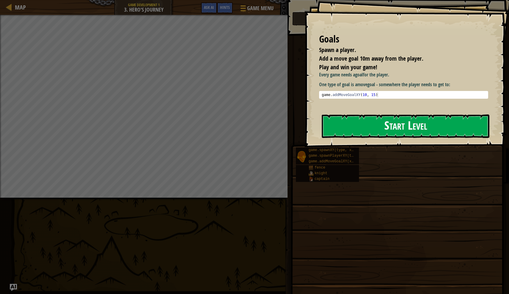
click at [349, 132] on button "Start Level" at bounding box center [405, 126] width 167 height 23
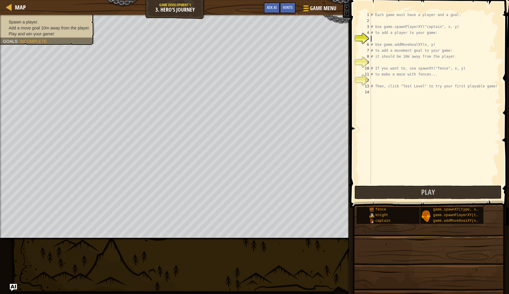
scroll to position [3, 0]
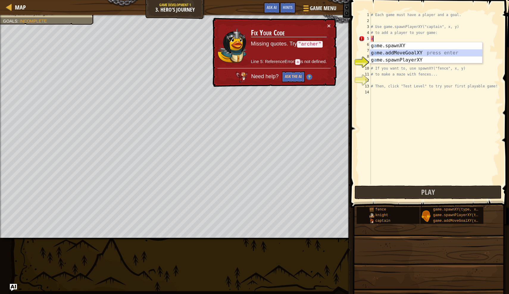
click at [399, 56] on div "g a me.spawnXY press enter g a me.addMoveGoalXY press enter g a me.spawnPlayerX…" at bounding box center [425, 60] width 112 height 36
type textarea "game.addMoveGoalXY(36, 30)"
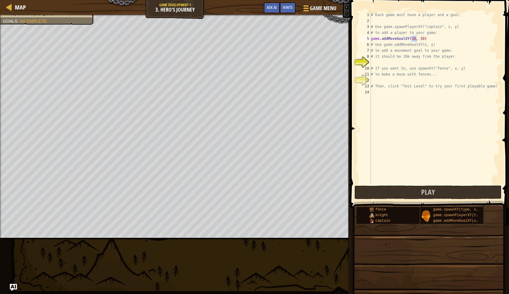
click at [412, 200] on span at bounding box center [429, 95] width 163 height 225
click at [411, 193] on button "Play" at bounding box center [427, 193] width 147 height 14
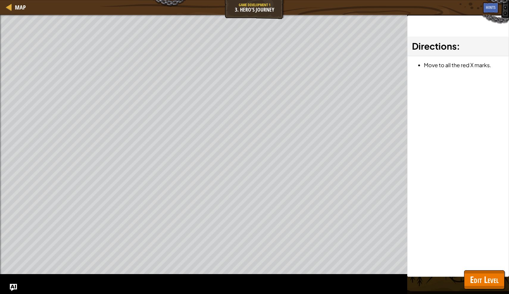
click at [487, 283] on span "Edit Level" at bounding box center [484, 280] width 29 height 12
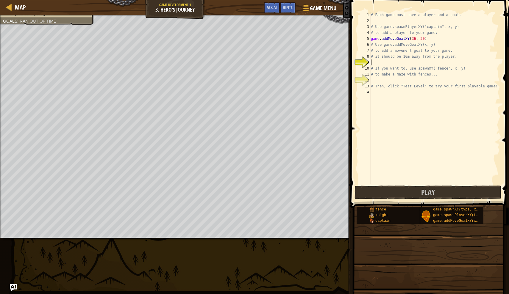
click at [384, 63] on div "# Each game must have a player and a goal. # Use game.spawnPlayerXY("captain", …" at bounding box center [434, 104] width 130 height 184
click at [403, 32] on div "# Each game must have a player and a goal. # Use game.spawnPlayerXY("captain", …" at bounding box center [434, 104] width 130 height 184
drag, startPoint x: 431, startPoint y: 39, endPoint x: 354, endPoint y: 38, distance: 77.6
click at [354, 38] on div "# to add a player to your game: 1 2 3 4 5 6 7 8 9 10 11 12 13 14 # Each game mu…" at bounding box center [428, 115] width 160 height 225
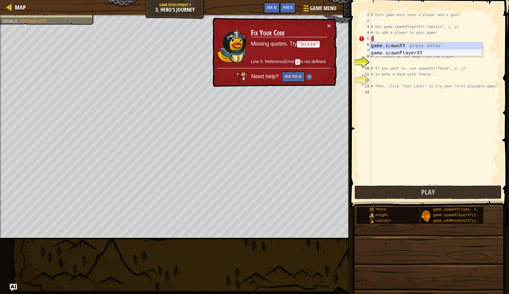
click at [394, 53] on div "game.s p awnXY press enter game.s p awnPlayerXY press enter" at bounding box center [425, 56] width 112 height 29
type textarea "player = game.spawnPlayerXY("captain", 36, 30)"
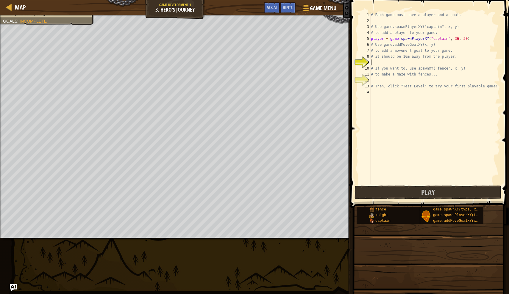
click at [446, 61] on div "# Each game must have a player and a goal. # Use game.spawnPlayerXY("captain", …" at bounding box center [434, 104] width 130 height 184
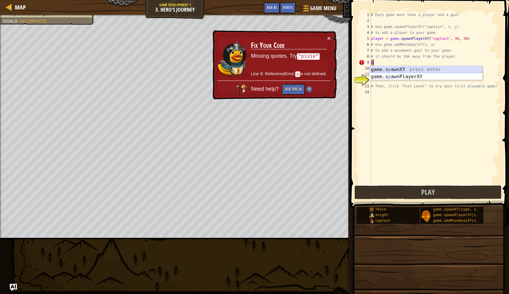
click at [459, 68] on div "game.s p awnXY press enter game.s p awnPlayerXY press enter" at bounding box center [425, 80] width 112 height 29
type textarea "game.spawnXY("fence", 36, 30)"
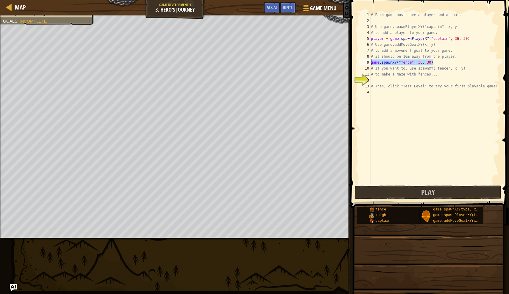
drag, startPoint x: 440, startPoint y: 61, endPoint x: 369, endPoint y: 60, distance: 70.8
click at [369, 60] on div "game.spawnXY("fence", 36, 30) 1 2 3 4 5 6 7 8 9 10 11 12 13 14 # Each game must…" at bounding box center [428, 98] width 142 height 173
click at [289, 7] on span "Hints" at bounding box center [288, 7] width 10 height 6
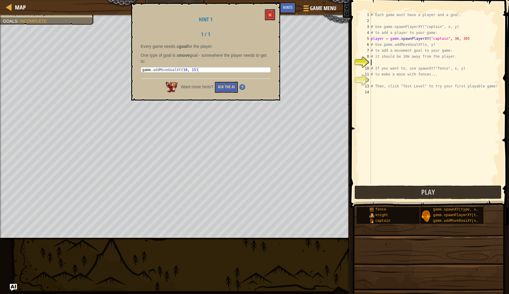
type textarea "game.addMoveGoalXY(10, 15)"
click at [129, 63] on div "Map Game Development 1 3. Hero's Journey Game Menu Done Hints Ask AI 1 הההההההה…" at bounding box center [254, 147] width 509 height 294
click at [378, 63] on div "# Each game must have a player and a goal. # Use game.spawnPlayerXY("captain", …" at bounding box center [434, 104] width 130 height 184
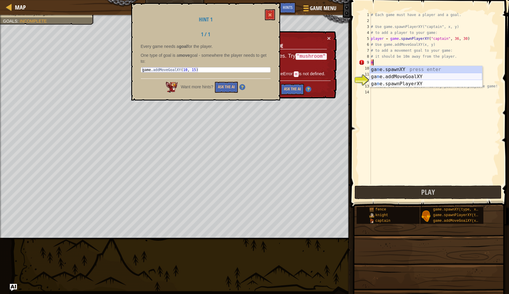
click at [397, 77] on div "ga m e.spawnXY press enter ga m e.addMoveGoalXY press enter ga m e.spawnPlayerX…" at bounding box center [425, 84] width 112 height 36
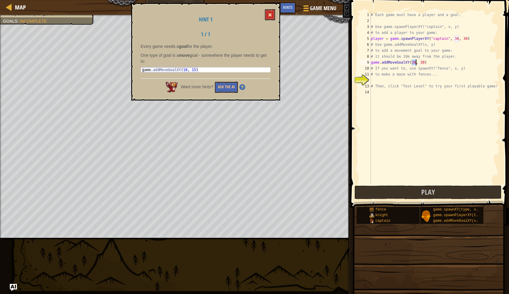
click at [272, 18] on button at bounding box center [270, 14] width 10 height 11
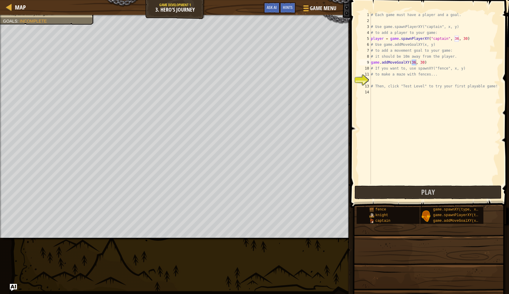
click at [424, 62] on div "# Each game must have a player and a goal. # Use game.spawnPlayerXY("captain", …" at bounding box center [434, 104] width 130 height 184
type textarea "game.addMoveGoalXY(36, 10)"
click at [419, 82] on div "# Each game must have a player and a goal. # Use game.spawnPlayerXY("captain", …" at bounding box center [434, 104] width 130 height 184
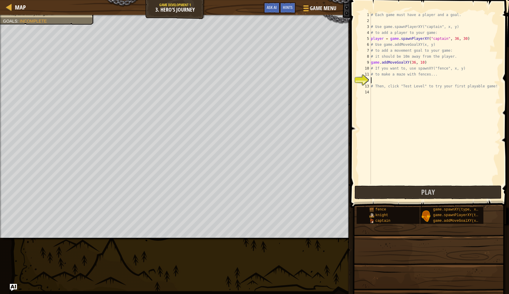
type textarea "m"
type textarea "f"
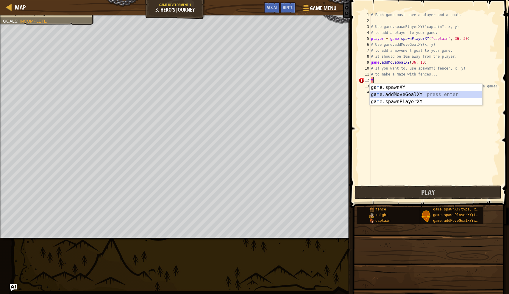
click at [429, 94] on div "ga m e.spawnXY press enter ga m e.addMoveGoalXY press enter ga m e.spawnPlayerX…" at bounding box center [425, 102] width 112 height 36
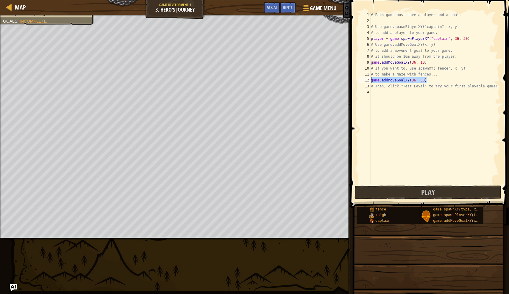
drag, startPoint x: 437, startPoint y: 78, endPoint x: 371, endPoint y: 79, distance: 65.8
click at [371, 79] on div "# Each game must have a player and a goal. # Use game.spawnPlayerXY("captain", …" at bounding box center [434, 104] width 130 height 184
type textarea "f"
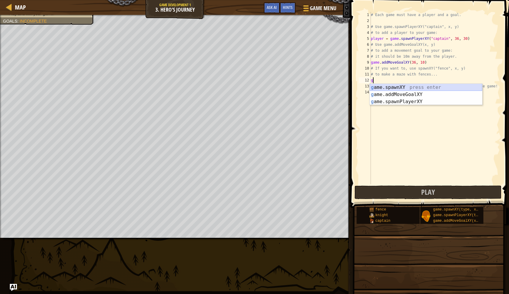
click at [384, 88] on div "g ame.spawnXY press enter g ame.addMoveGoalXY press enter g ame.spawnPlayerXY p…" at bounding box center [425, 102] width 112 height 36
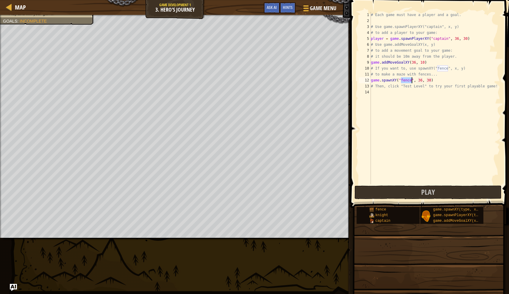
click at [421, 80] on div "# Each game must have a player and a goal. # Use game.spawnPlayerXY("captain", …" at bounding box center [434, 104] width 130 height 184
type textarea "game.spawnXY("fence", 31, 30)"
click at [432, 80] on div "# Each game must have a player and a goal. # Use game.spawnPlayerXY("captain", …" at bounding box center [434, 104] width 130 height 184
click at [442, 81] on div "# Each game must have a player and a goal. # Use game.spawnPlayerXY("captain", …" at bounding box center [434, 104] width 130 height 184
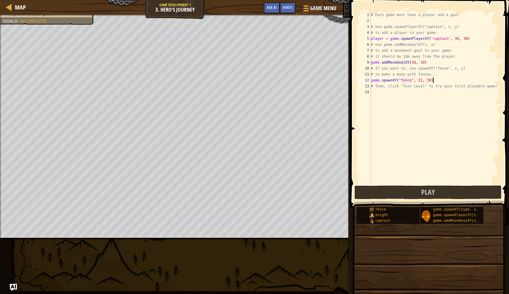
scroll to position [3, 0]
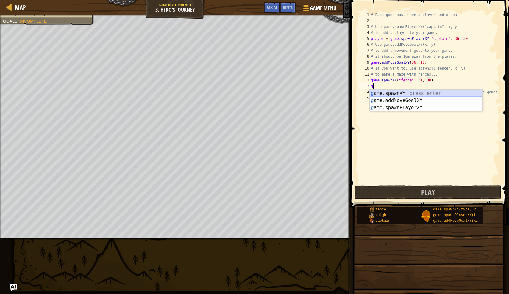
click at [412, 93] on div "g ame.spawnXY press enter g ame.addMoveGoalXY press enter g ame.spawnPlayerXY p…" at bounding box center [425, 108] width 112 height 36
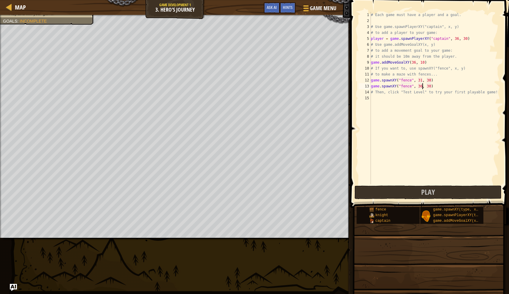
click at [421, 87] on div "# Each game must have a player and a goal. # Use game.spawnPlayerXY("captain", …" at bounding box center [434, 104] width 130 height 184
click at [430, 86] on div "# Each game must have a player and a goal. # Use game.spawnPlayerXY("captain", …" at bounding box center [434, 104] width 130 height 184
click at [428, 85] on div "# Each game must have a player and a goal. # Use game.spawnPlayerXY("captain", …" at bounding box center [434, 104] width 130 height 184
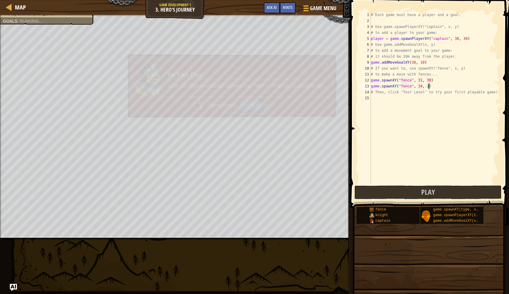
type textarea "game.spawnXY("fence", 34, 23)"
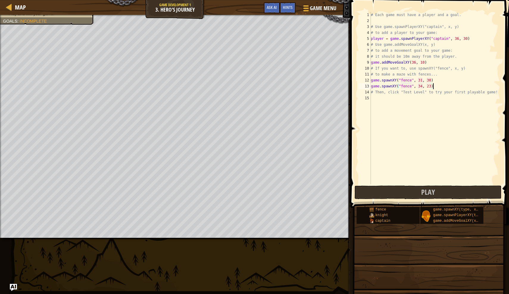
click at [438, 84] on div "# Each game must have a player and a goal. # Use game.spawnPlayerXY("captain", …" at bounding box center [434, 104] width 130 height 184
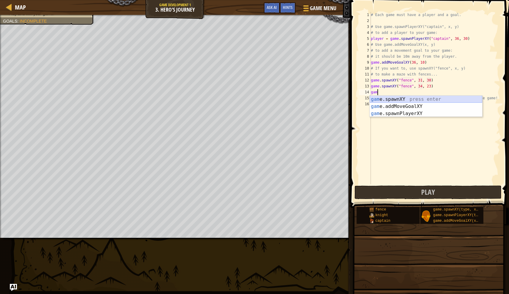
click at [447, 99] on div "gam e.spawnXY press enter gam e.addMoveGoalXY press enter gam e.spawnPlayerXY p…" at bounding box center [425, 114] width 112 height 36
type textarea "game.spawnXY("fence", 36, 30)"
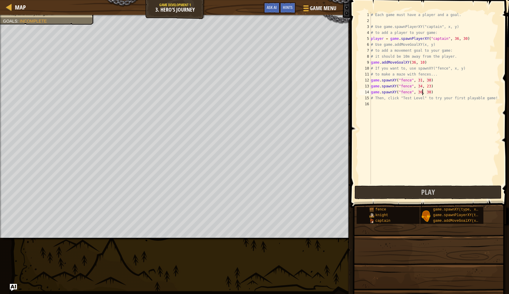
click at [421, 93] on div "# Each game must have a player and a goal. # Use game.spawnPlayerXY("captain", …" at bounding box center [434, 104] width 130 height 184
click at [437, 95] on div "# Each game must have a player and a goal. # Use game.spawnPlayerXY("captain", …" at bounding box center [434, 104] width 130 height 184
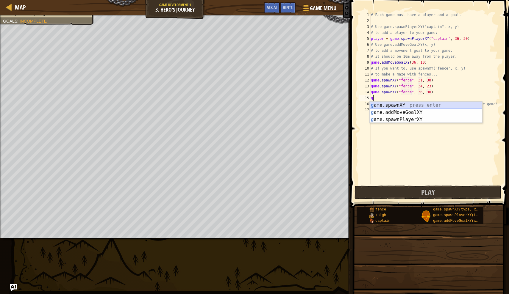
click at [454, 105] on div "g ame.spawnXY press enter g ame.addMoveGoalXY press enter g ame.spawnPlayerXY p…" at bounding box center [425, 120] width 112 height 36
type textarea "game.spawnXY("fence", 36, 30)"
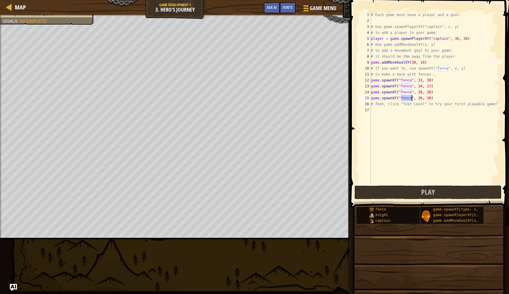
click at [443, 98] on div "# Each game must have a player and a goal. # Use game.spawnPlayerXY("captain", …" at bounding box center [434, 104] width 130 height 184
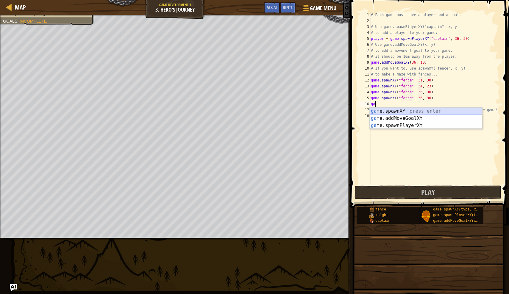
click at [446, 110] on div "ga me.spawnXY press enter ga me.addMoveGoalXY press enter ga me.spawnPlayerXY p…" at bounding box center [425, 126] width 112 height 36
type textarea "game.spawnXY("fence", 36, 30)"
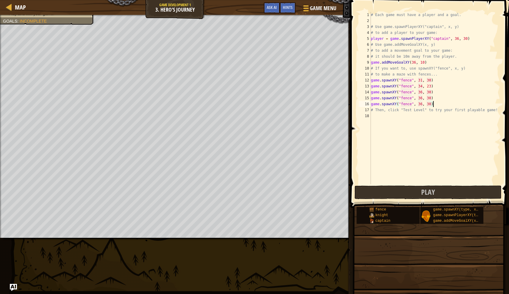
click at [449, 102] on div "# Each game must have a player and a goal. # Use game.spawnPlayerXY("captain", …" at bounding box center [434, 104] width 130 height 184
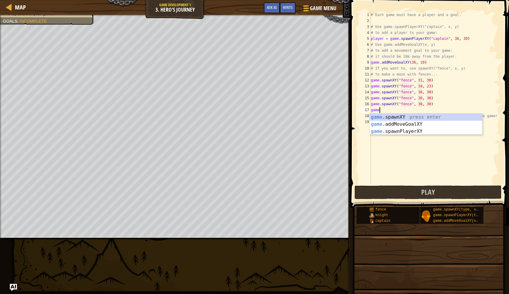
scroll to position [3, 0]
click at [424, 117] on div "game .spawnXY press enter game .addMoveGoalXY press enter game .spawnPlayerXY p…" at bounding box center [425, 132] width 112 height 36
type textarea "game.spawnXY("fence", 36, 30)"
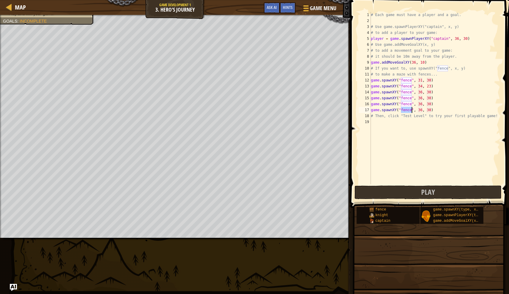
click at [434, 111] on div "# Each game must have a player and a goal. # Use game.spawnPlayerXY("captain", …" at bounding box center [434, 104] width 130 height 184
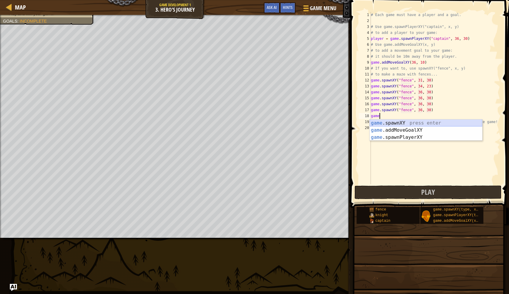
click at [436, 123] on div "game .spawnXY press enter game .addMoveGoalXY press enter game .spawnPlayerXY p…" at bounding box center [425, 138] width 112 height 36
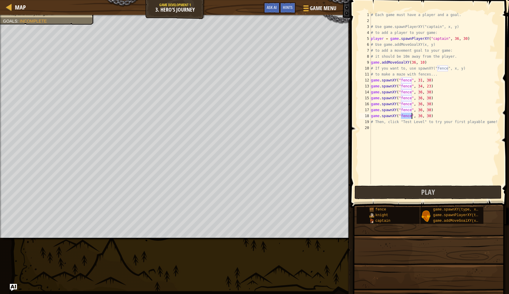
click at [421, 92] on div "# Each game must have a player and a goal. # Use game.spawnPlayerXY("captain", …" at bounding box center [434, 104] width 130 height 184
click at [421, 98] on div "# Each game must have a player and a goal. # Use game.spawnPlayerXY("captain", …" at bounding box center [434, 104] width 130 height 184
click at [430, 98] on div "# Each game must have a player and a goal. # Use game.spawnPlayerXY("captain", …" at bounding box center [434, 104] width 130 height 184
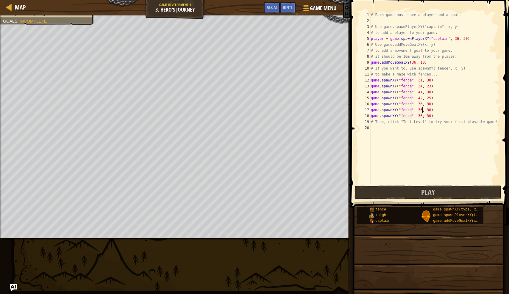
click at [422, 110] on div "# Each game must have a player and a goal. # Use game.spawnPlayerXY("captain", …" at bounding box center [434, 104] width 130 height 184
click at [431, 109] on div "# Each game must have a player and a goal. # Use game.spawnPlayerXY("captain", …" at bounding box center [434, 104] width 130 height 184
click at [422, 110] on div "# Each game must have a player and a goal. # Use game.spawnPlayerXY("captain", …" at bounding box center [434, 104] width 130 height 184
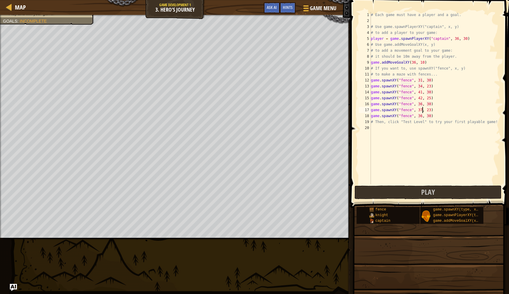
scroll to position [3, 4]
click at [430, 110] on div "# Each game must have a player and a goal. # Use game.spawnPlayerXY("captain", …" at bounding box center [434, 104] width 130 height 184
click at [439, 116] on div "# Each game must have a player and a goal. # Use game.spawnPlayerXY("captain", …" at bounding box center [434, 104] width 130 height 184
type textarea "game.spawnXY("fence", 36, 30)"
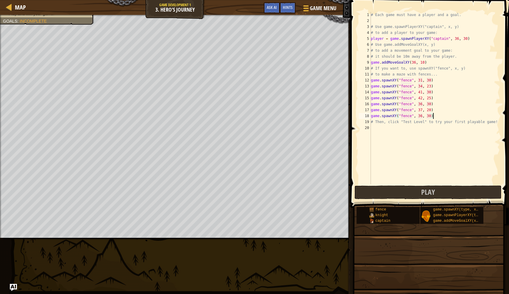
scroll to position [3, 0]
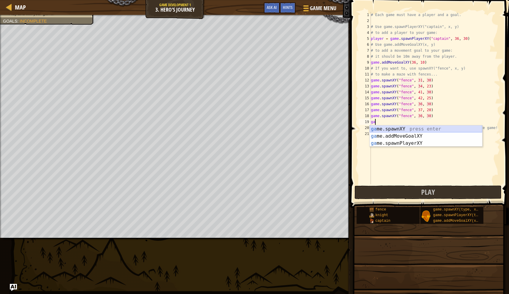
click at [428, 130] on div "ga me.spawnXY press enter ga me.addMoveGoalXY press enter ga me.spawnPlayerXY p…" at bounding box center [425, 144] width 112 height 36
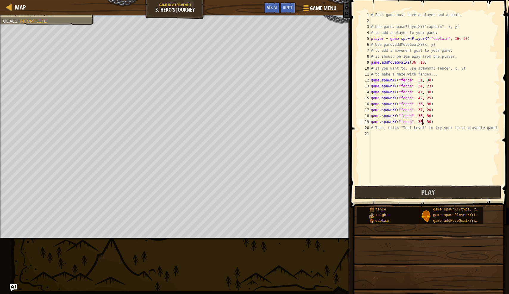
click at [421, 122] on div "# Each game must have a player and a goal. # Use game.spawnPlayerXY("captain", …" at bounding box center [434, 104] width 130 height 184
click at [430, 122] on div "# Each game must have a player and a goal. # Use game.spawnPlayerXY("captain", …" at bounding box center [434, 104] width 130 height 184
click at [422, 123] on div "# Each game must have a player and a goal. # Use game.spawnPlayerXY("captain", …" at bounding box center [434, 104] width 130 height 184
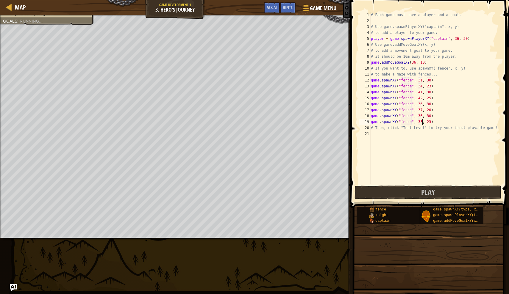
scroll to position [3, 4]
click at [430, 121] on div "# Each game must have a player and a goal. # Use game.spawnPlayerXY("captain", …" at bounding box center [434, 104] width 130 height 184
type textarea "game.spawnXY("fence", 33, 14)"
click at [437, 121] on div "# Each game must have a player and a goal. # Use game.spawnPlayerXY("captain", …" at bounding box center [434, 104] width 130 height 184
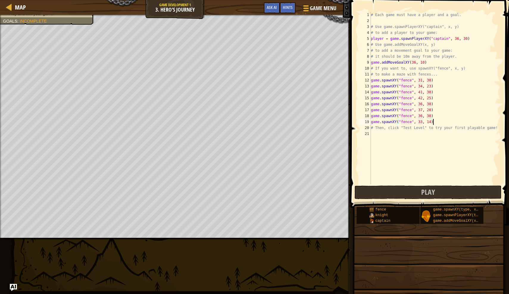
scroll to position [3, 0]
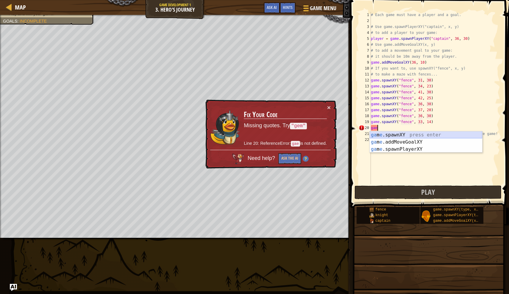
click at [447, 136] on div "ga m e .spawnXY press enter ga m e .addMoveGoalXY press enter ga m e .spawnPlay…" at bounding box center [425, 149] width 112 height 36
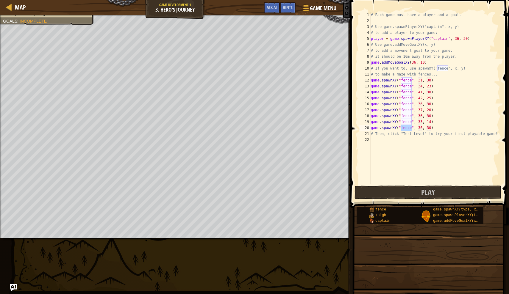
click at [422, 126] on div "# Each game must have a player and a goal. # Use game.spawnPlayerXY("captain", …" at bounding box center [434, 104] width 130 height 184
click at [430, 128] on div "# Each game must have a player and a goal. # Use game.spawnPlayerXY("captain", …" at bounding box center [434, 104] width 130 height 184
type textarea "game.spawnXY("fence", 28, 20)"
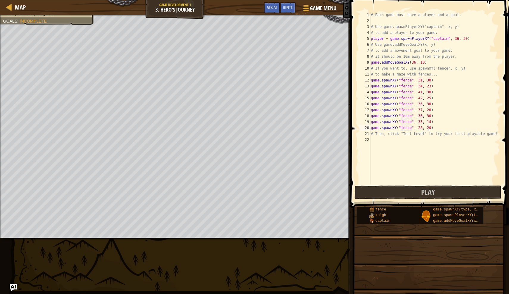
click at [438, 127] on div "# Each game must have a player and a goal. # Use game.spawnPlayerXY("captain", …" at bounding box center [434, 104] width 130 height 184
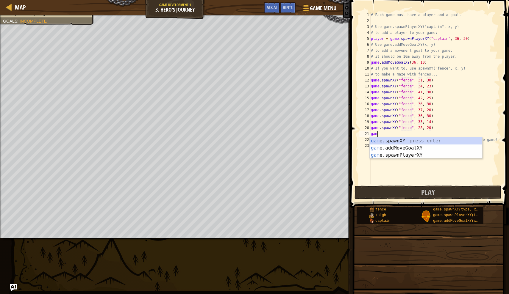
scroll to position [3, 0]
click at [443, 141] on div "game .spawnXY press enter game .addMoveGoalXY press enter game .spawnPlayerXY p…" at bounding box center [425, 155] width 112 height 36
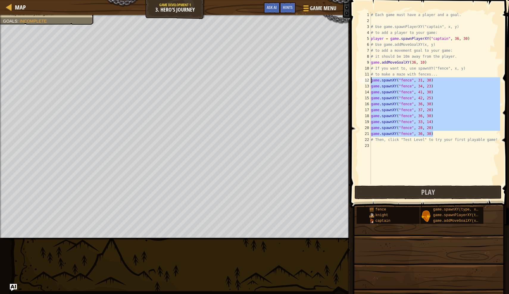
drag, startPoint x: 448, startPoint y: 131, endPoint x: 371, endPoint y: 82, distance: 91.7
click at [371, 82] on div "# Each game must have a player and a goal. # Use game.spawnPlayerXY("captain", …" at bounding box center [434, 104] width 130 height 184
type textarea "game.spawnXY("fence", 31, 30) game.spawnXY("fence", 34, 23)"
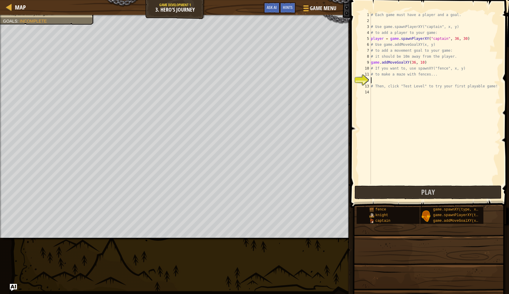
click at [457, 38] on div "# Each game must have a player and a goal. # Use game.spawnPlayerXY("captain", …" at bounding box center [434, 104] width 130 height 184
click at [458, 39] on div "# Each game must have a player and a goal. # Use game.spawnPlayerXY("captain", …" at bounding box center [434, 104] width 130 height 184
click at [466, 38] on div "# Each game must have a player and a goal. # Use game.spawnPlayerXY("captain", …" at bounding box center [434, 104] width 130 height 184
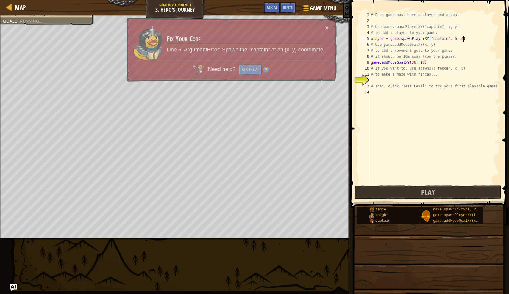
type textarea "player = game.spawnPlayerXY("captain", 6, 46)"
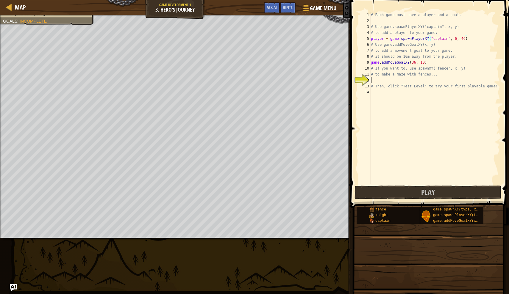
click at [390, 81] on div "# Each game must have a player and a goal. # Use game.spawnPlayerXY("captain", …" at bounding box center [434, 104] width 130 height 184
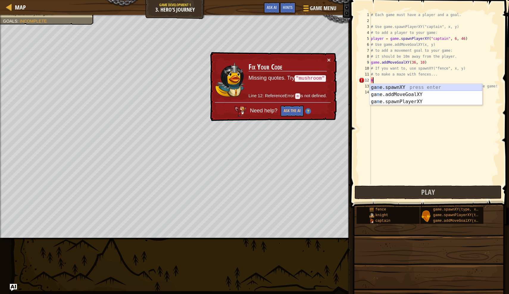
click at [407, 88] on div "ga m e.spawnXY press enter ga m e.addMoveGoalXY press enter ga m e.spawnPlayerX…" at bounding box center [425, 102] width 112 height 36
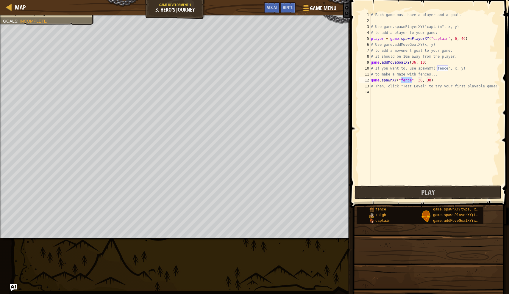
click at [421, 80] on div "# Each game must have a player and a goal. # Use game.spawnPlayerXY("captain", …" at bounding box center [434, 104] width 130 height 184
click at [420, 80] on div "# Each game must have a player and a goal. # Use game.spawnPlayerXY("captain", …" at bounding box center [434, 104] width 130 height 184
click at [429, 80] on div "# Each game must have a player and a goal. # Use game.spawnPlayerXY("captain", …" at bounding box center [434, 104] width 130 height 184
type textarea "game.spawnXY("fence", 6, 41)"
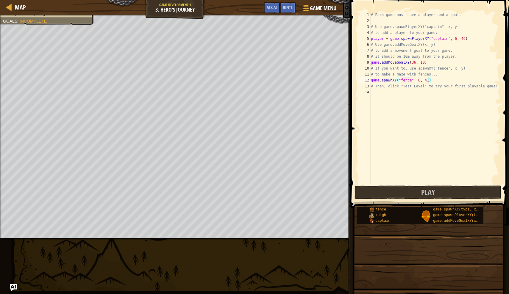
click at [435, 80] on div "# Each game must have a player and a goal. # Use game.spawnPlayerXY("captain", …" at bounding box center [434, 104] width 130 height 184
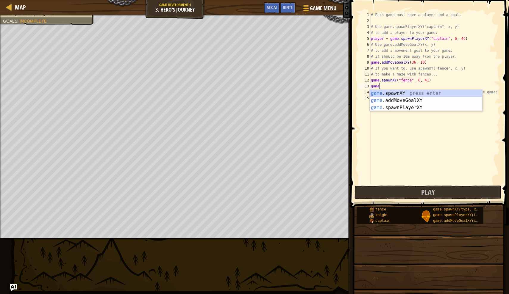
scroll to position [3, 0]
click at [434, 93] on div "game .spawnXY press enter game .addMoveGoalXY press enter game .spawnPlayerXY p…" at bounding box center [425, 108] width 112 height 36
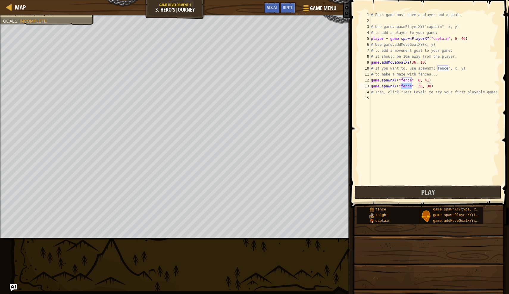
click at [420, 87] on div "# Each game must have a player and a goal. # Use game.spawnPlayerXY("captain", …" at bounding box center [434, 104] width 130 height 184
click at [421, 86] on div "# Each game must have a player and a goal. # Use game.spawnPlayerXY("captain", …" at bounding box center [434, 104] width 130 height 184
click at [429, 85] on div "# Each game must have a player and a goal. # Use game.spawnPlayerXY("captain", …" at bounding box center [434, 104] width 130 height 184
click at [430, 86] on div "# Each game must have a player and a goal. # Use game.spawnPlayerXY("captain", …" at bounding box center [434, 104] width 130 height 184
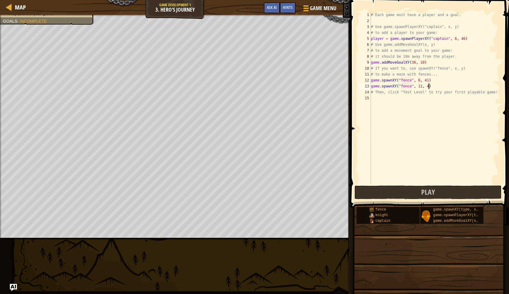
type textarea "game.spawnXY("fence", 11, 42)"
drag, startPoint x: 440, startPoint y: 85, endPoint x: 365, endPoint y: 87, distance: 75.0
click at [365, 87] on div "game.spawnXY("fence", 11, 42) 1 2 3 4 5 6 7 8 9 10 11 12 13 14 15 # Each game m…" at bounding box center [428, 98] width 142 height 173
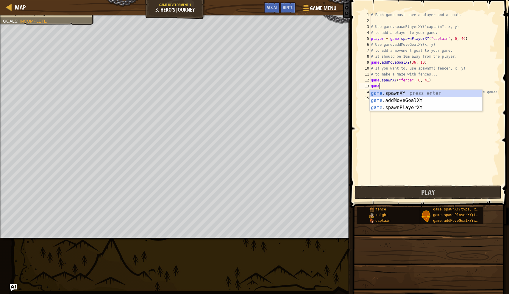
scroll to position [3, 0]
click at [404, 92] on div "game .spawnXY press enter game .addMoveGoalXY press enter game .spawnPlayerXY p…" at bounding box center [425, 108] width 112 height 36
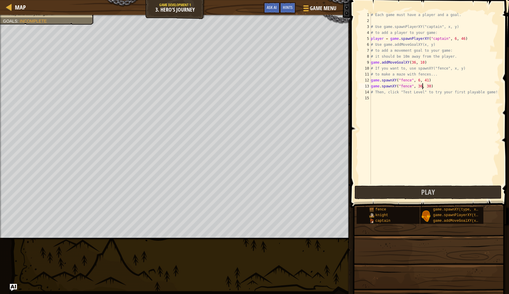
click at [422, 86] on div "# Each game must have a player and a goal. # Use game.spawnPlayerXY("captain", …" at bounding box center [434, 104] width 130 height 184
click at [430, 86] on div "# Each game must have a player and a goal. # Use game.spawnPlayerXY("captain", …" at bounding box center [434, 104] width 130 height 184
type textarea "game.spawnXY("fence", 11, 41)"
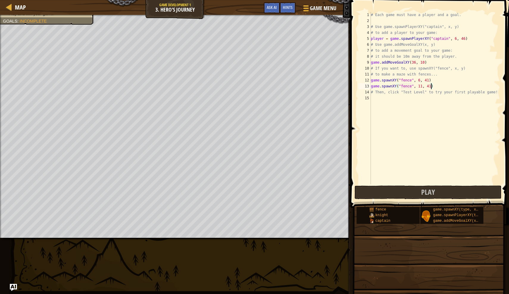
click at [436, 88] on div "# Each game must have a player and a goal. # Use game.spawnPlayerXY("captain", …" at bounding box center [434, 104] width 130 height 184
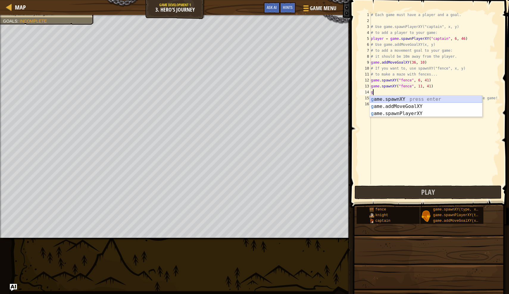
click at [419, 98] on div "g ame.spawnXY press enter g ame.addMoveGoalXY press enter g ame.spawnPlayerXY p…" at bounding box center [425, 114] width 112 height 36
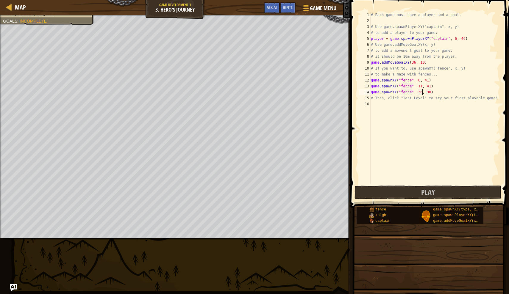
click at [422, 92] on div "# Each game must have a player and a goal. # Use game.spawnPlayerXY("captain", …" at bounding box center [434, 104] width 130 height 184
click at [430, 91] on div "# Each game must have a player and a goal. # Use game.spawnPlayerXY("captain", …" at bounding box center [434, 104] width 130 height 184
type textarea "game.spawnXY("fence", 14, 34)"
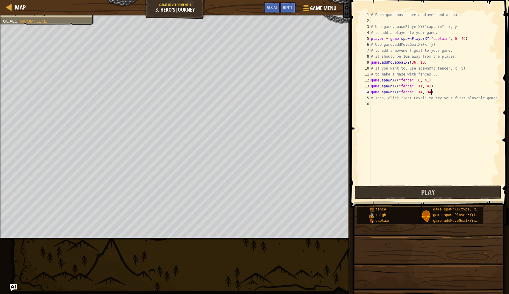
click at [442, 93] on div "# Each game must have a player and a goal. # Use game.spawnPlayerXY("captain", …" at bounding box center [434, 104] width 130 height 184
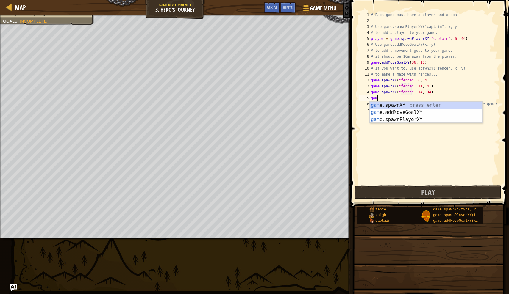
scroll to position [3, 0]
click at [439, 105] on div "game .spawnXY press enter game .addMoveGoalXY press enter game .spawnPlayerXY p…" at bounding box center [425, 120] width 112 height 36
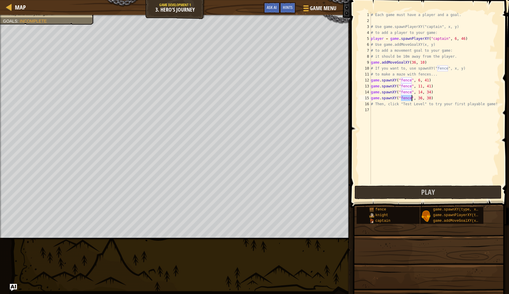
click at [421, 96] on div "# Each game must have a player and a goal. # Use game.spawnPlayerXY("captain", …" at bounding box center [434, 104] width 130 height 184
click at [428, 98] on div "# Each game must have a player and a goal. # Use game.spawnPlayerXY("captain", …" at bounding box center [434, 104] width 130 height 184
click at [431, 97] on div "# Each game must have a player and a goal. # Use game.spawnPlayerXY("captain", …" at bounding box center [434, 104] width 130 height 184
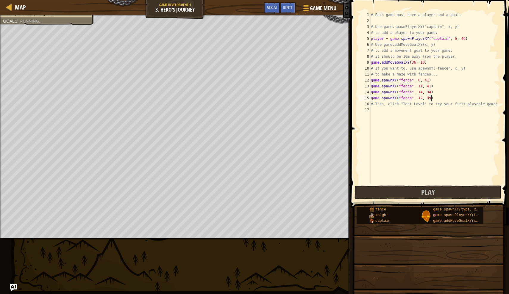
scroll to position [3, 5]
type textarea "game.spawnXY("fence", 12, 38)"
drag, startPoint x: 436, startPoint y: 99, endPoint x: 370, endPoint y: 100, distance: 66.0
click at [370, 100] on div "game.spawnXY("fence", 12, 38) 1 2 3 4 5 6 7 8 9 10 11 12 13 14 15 16 17 # Each …" at bounding box center [428, 98] width 142 height 173
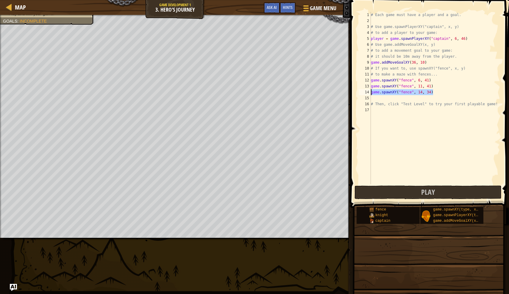
drag, startPoint x: 437, startPoint y: 93, endPoint x: 360, endPoint y: 92, distance: 77.4
click at [360, 92] on div "1 2 3 4 5 6 7 8 9 10 11 12 13 14 15 16 17 # Each game must have a player and a …" at bounding box center [428, 98] width 142 height 173
type textarea "game.spawnXY("fence", 14, 34)"
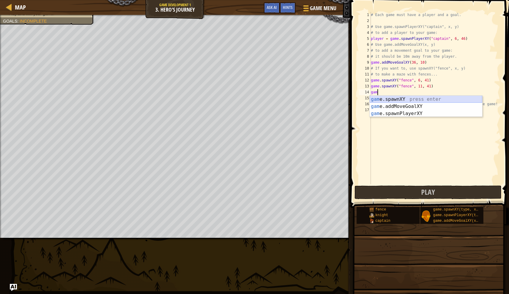
click at [385, 97] on div "gam e.spawnXY press enter gam e.addMoveGoalXY press enter gam e.spawnPlayerXY p…" at bounding box center [425, 114] width 112 height 36
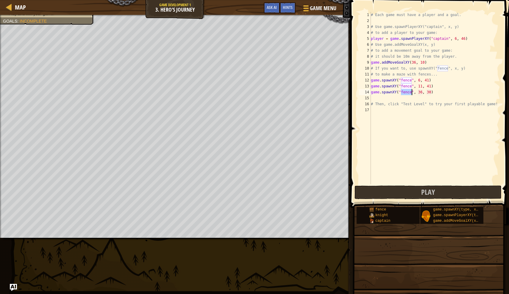
click at [421, 92] on div "# Each game must have a player and a goal. # Use game.spawnPlayerXY("captain", …" at bounding box center [434, 104] width 130 height 184
click at [431, 93] on div "# Each game must have a player and a goal. # Use game.spawnPlayerXY("captain", …" at bounding box center [434, 104] width 130 height 184
click at [422, 92] on div "# Each game must have a player and a goal. # Use game.spawnPlayerXY("captain", …" at bounding box center [434, 104] width 130 height 184
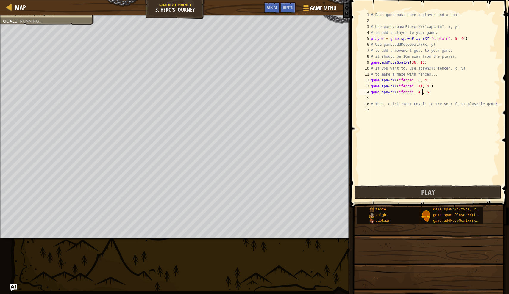
scroll to position [3, 4]
click at [429, 92] on div "# Each game must have a player and a goal. # Use game.spawnPlayerXY("captain", …" at bounding box center [434, 104] width 130 height 184
click at [422, 93] on div "# Each game must have a player and a goal. # Use game.spawnPlayerXY("captain", …" at bounding box center [434, 104] width 130 height 184
type textarea "game.spawnXY("fence", 34, 4)"
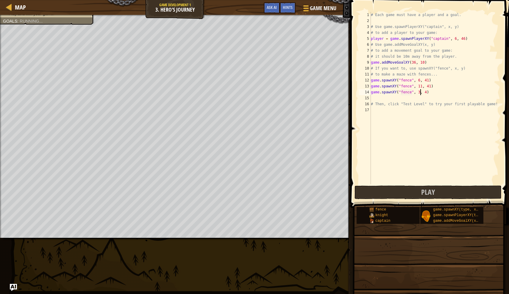
scroll to position [3, 4]
click at [439, 93] on div "# Each game must have a player and a goal. # Use game.spawnPlayerXY("captain", …" at bounding box center [434, 104] width 130 height 184
click at [439, 96] on div "# Each game must have a player and a goal. # Use game.spawnPlayerXY("captain", …" at bounding box center [434, 104] width 130 height 184
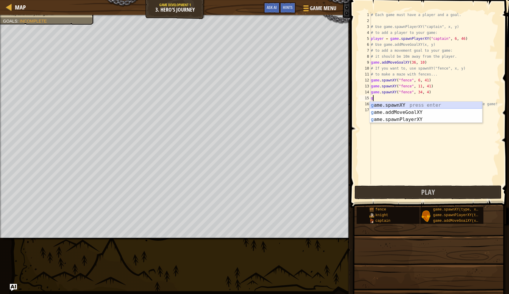
click at [425, 104] on div "g ame.spawnXY press enter g ame.addMoveGoalXY press enter g ame.spawnPlayerXY p…" at bounding box center [425, 120] width 112 height 36
type textarea "game.spawnXY("fence", 36, 30)"
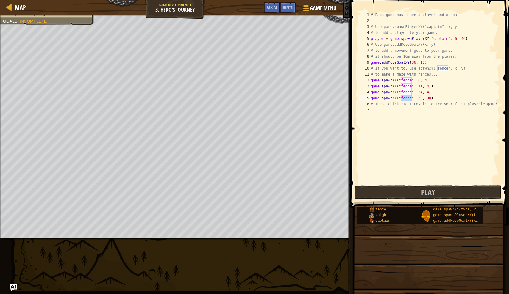
click at [451, 97] on div "# Each game must have a player and a goal. # Use game.spawnPlayerXY("captain", …" at bounding box center [434, 104] width 130 height 184
drag, startPoint x: 435, startPoint y: 98, endPoint x: 361, endPoint y: 97, distance: 73.8
click at [362, 97] on div "1 2 3 4 5 6 7 8 9 10 11 12 13 14 15 16 17 18 # Each game must have a player and…" at bounding box center [428, 98] width 142 height 173
type textarea "game.spawnXY("fence", 36, 30)"
click at [377, 104] on div "# Each game must have a player and a goal. # Use game.spawnPlayerXY("captain", …" at bounding box center [434, 104] width 130 height 184
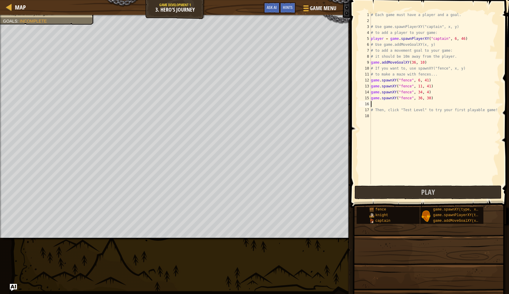
paste textarea "game.spawnXY("fence", 36, 30)"
click at [422, 104] on div "# Each game must have a player and a goal. # Use game.spawnPlayerXY("captain", …" at bounding box center [434, 104] width 130 height 184
type textarea "game.spawnXY("fence", 38, 30)"
click at [436, 105] on div "# Each game must have a player and a goal. # Use game.spawnPlayerXY("captain", …" at bounding box center [434, 104] width 130 height 184
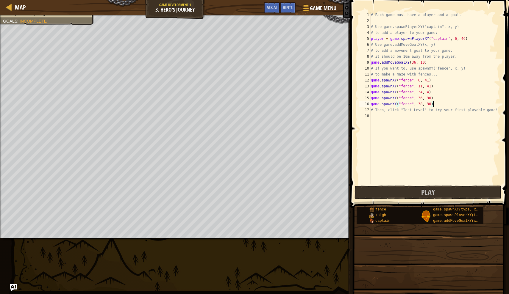
scroll to position [3, 0]
paste textarea "game.spawnXY("fence", 36, 30)"
click at [421, 110] on div "# Each game must have a player and a goal. # Use game.spawnPlayerXY("captain", …" at bounding box center [434, 104] width 130 height 184
click at [422, 109] on div "# Each game must have a player and a goal. # Use game.spawnPlayerXY("captain", …" at bounding box center [434, 104] width 130 height 184
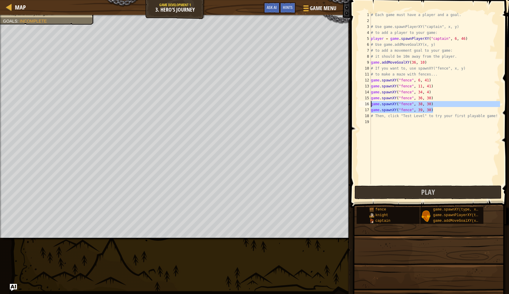
drag, startPoint x: 441, startPoint y: 110, endPoint x: 370, endPoint y: 105, distance: 71.2
click at [370, 105] on div "game.spawnXY("fence", 39, 30) 1 2 3 4 5 6 7 8 9 10 11 12 13 14 15 16 17 18 19 #…" at bounding box center [428, 98] width 142 height 173
type textarea "game.spawnXY("fence", 38, 30) game.spawnXY("fence", 39, 30)"
paste textarea "game.spawnXY("fence", 36, 30)"
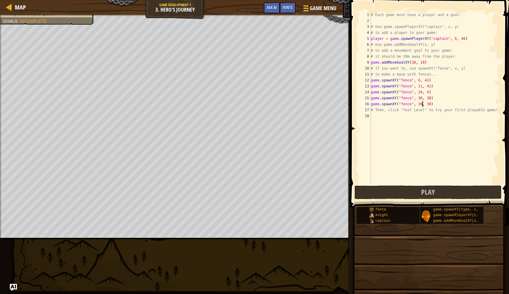
click at [422, 104] on div "# Each game must have a player and a goal. # Use game.spawnPlayerXY("captain", …" at bounding box center [434, 104] width 130 height 184
click at [427, 104] on div "# Each game must have a player and a goal. # Use game.spawnPlayerXY("captain", …" at bounding box center [434, 104] width 130 height 184
click at [428, 104] on div "# Each game must have a player and a goal. # Use game.spawnPlayerXY("captain", …" at bounding box center [434, 104] width 130 height 184
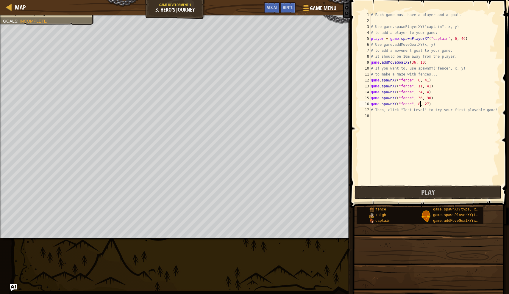
click at [420, 104] on div "# Each game must have a player and a goal. # Use game.spawnPlayerXY("captain", …" at bounding box center [434, 104] width 130 height 184
click at [429, 105] on div "# Each game must have a player and a goal. # Use game.spawnPlayerXY("captain", …" at bounding box center [434, 104] width 130 height 184
type textarea "game.spawnXY("fence", 6, 26)"
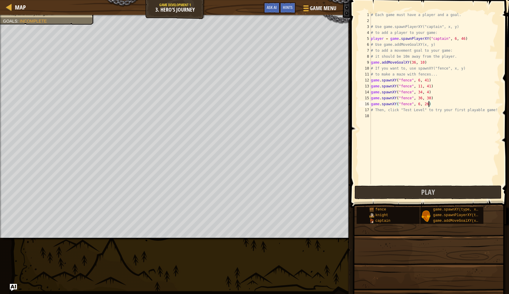
click at [438, 103] on div "# Each game must have a player and a goal. # Use game.spawnPlayerXY("captain", …" at bounding box center [434, 104] width 130 height 184
paste textarea "game.spawnXY("fence", 36, 30)"
click at [421, 109] on div "# Each game must have a player and a goal. # Use game.spawnPlayerXY("captain", …" at bounding box center [434, 104] width 130 height 184
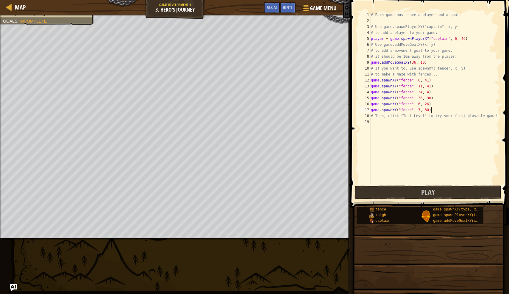
click at [430, 109] on div "# Each game must have a player and a goal. # Use game.spawnPlayerXY("captain", …" at bounding box center [434, 104] width 130 height 184
click at [429, 109] on div "# Each game must have a player and a goal. # Use game.spawnPlayerXY("captain", …" at bounding box center [434, 104] width 130 height 184
click at [420, 109] on div "# Each game must have a player and a goal. # Use game.spawnPlayerXY("captain", …" at bounding box center [434, 104] width 130 height 184
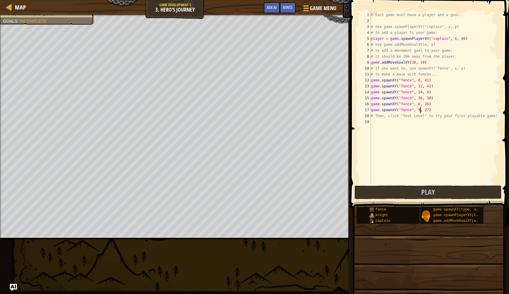
click at [429, 109] on div "# Each game must have a player and a goal. # Use game.spawnPlayerXY("captain", …" at bounding box center [434, 104] width 130 height 184
click at [420, 109] on div "# Each game must have a player and a goal. # Use game.spawnPlayerXY("captain", …" at bounding box center [434, 104] width 130 height 184
type textarea "game.spawnXY("fence", 12, 25)"
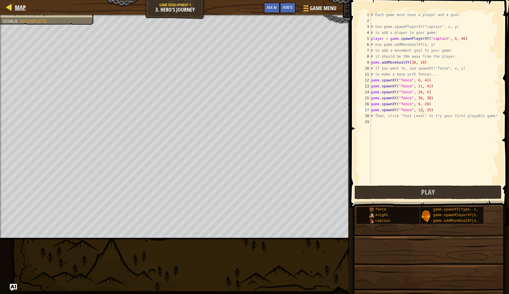
click at [15, 7] on link "Map" at bounding box center [19, 7] width 14 height 8
